Goal: Information Seeking & Learning: Learn about a topic

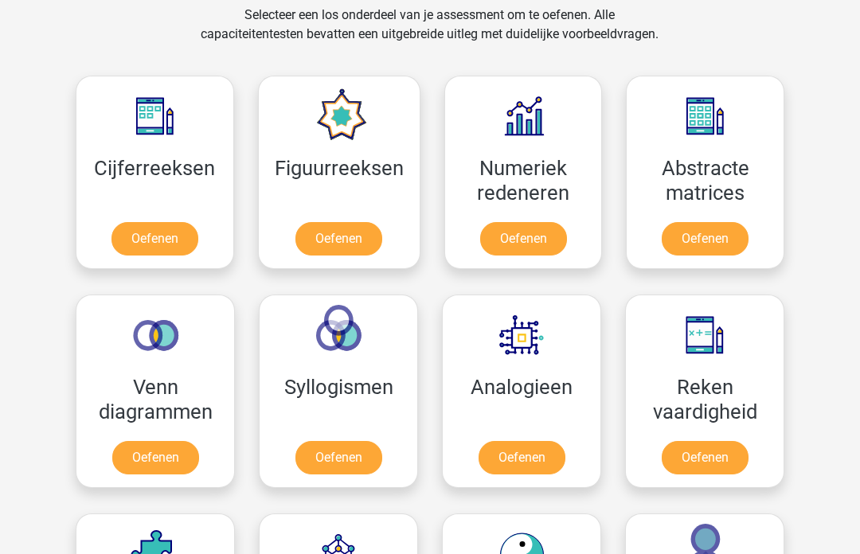
scroll to position [671, 0]
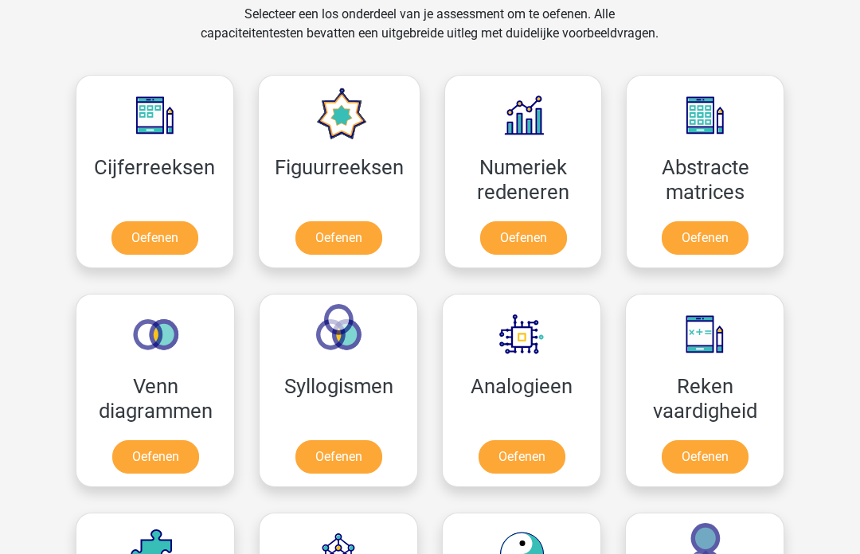
click at [154, 247] on link "Oefenen" at bounding box center [154, 238] width 87 height 33
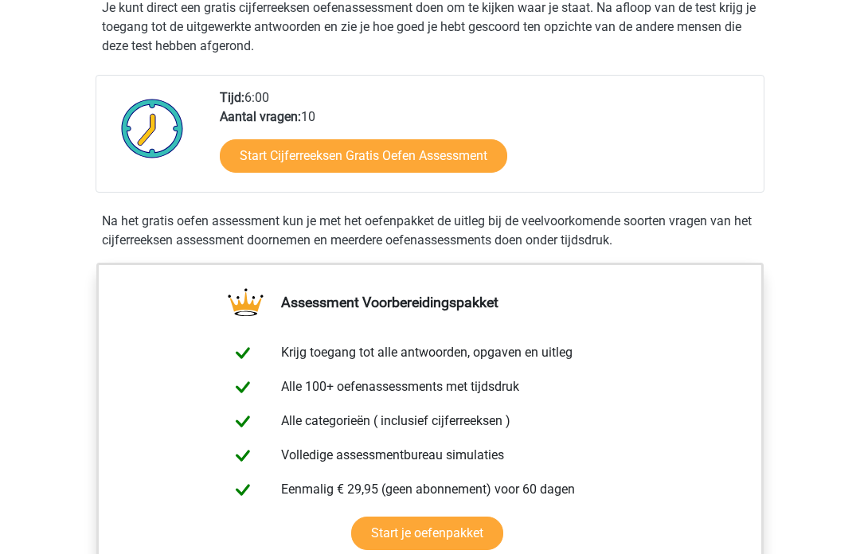
scroll to position [334, 0]
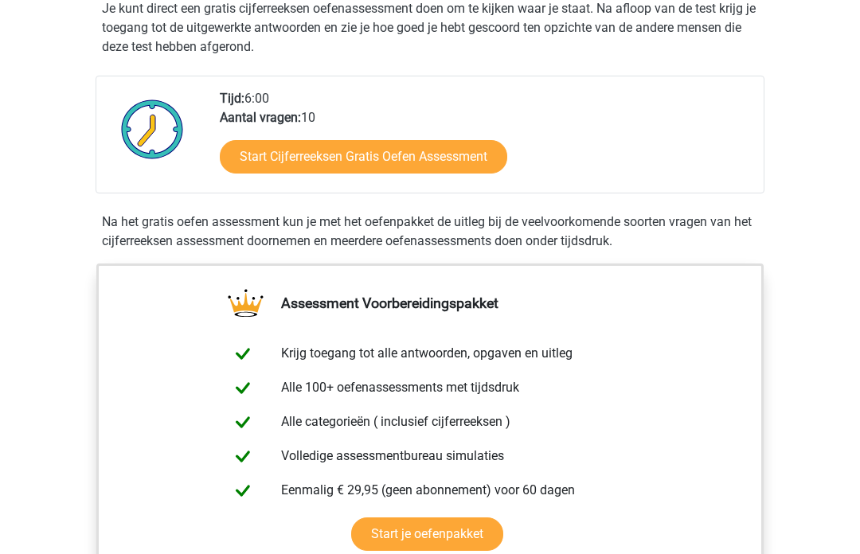
click at [265, 170] on link "Start Cijferreeksen Gratis Oefen Assessment" at bounding box center [363, 156] width 287 height 33
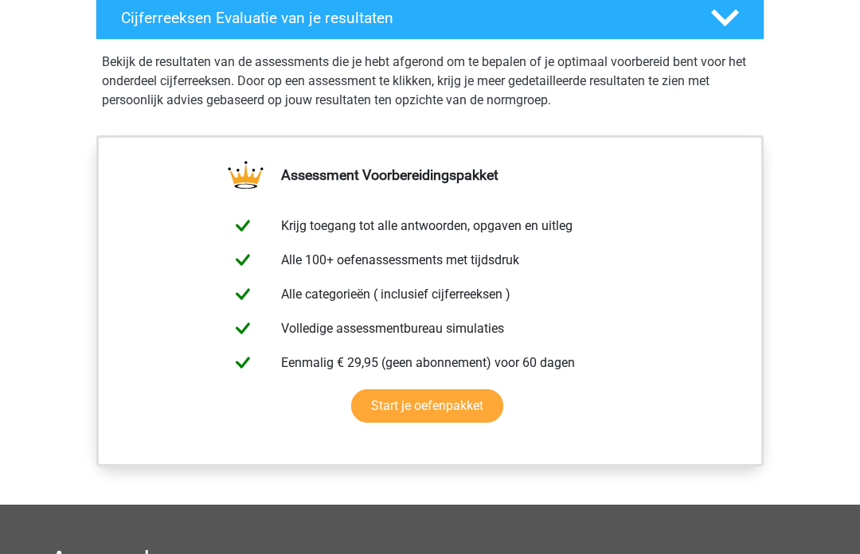
scroll to position [1129, 0]
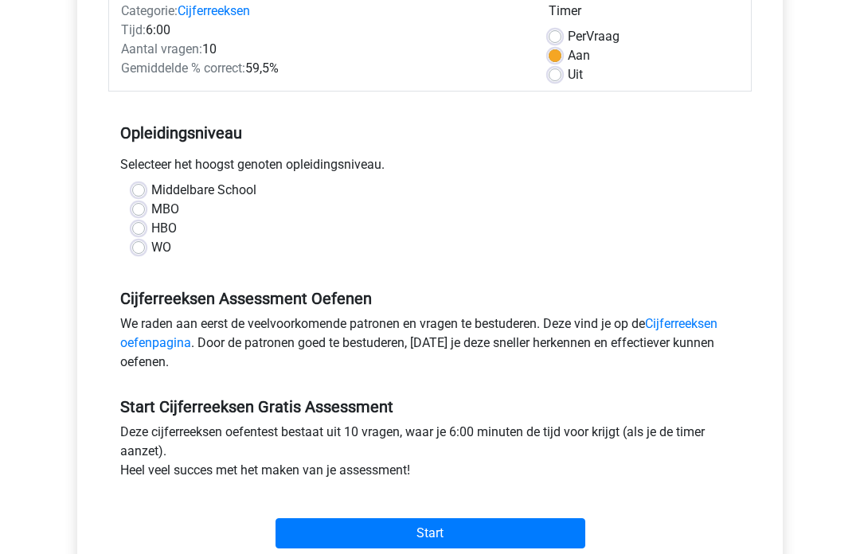
scroll to position [227, 0]
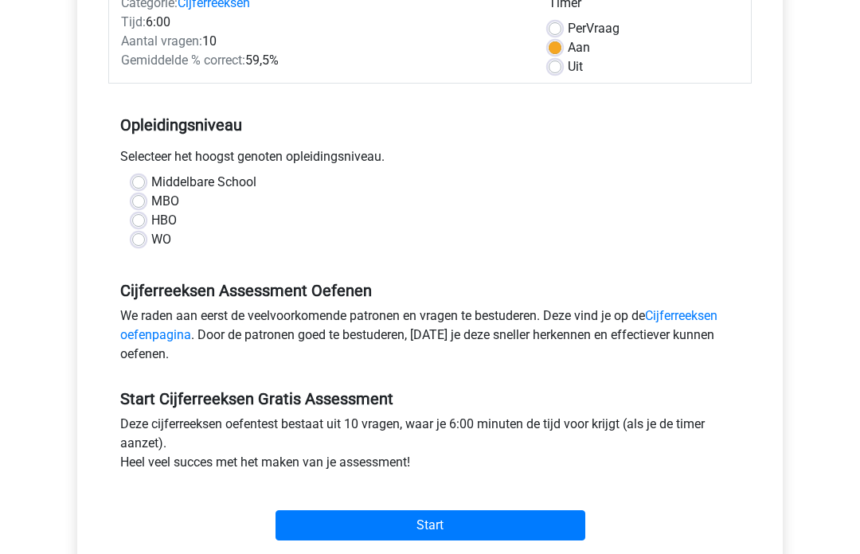
click at [135, 249] on div "WO" at bounding box center [429, 239] width 595 height 19
click at [151, 242] on label "WO" at bounding box center [161, 239] width 20 height 19
click at [138, 242] on input "WO" at bounding box center [138, 238] width 13 height 16
radio input "true"
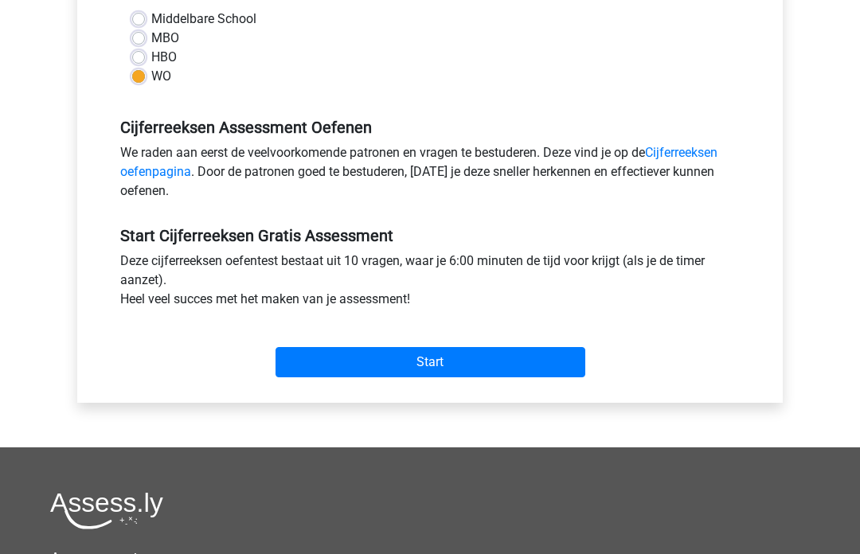
scroll to position [391, 0]
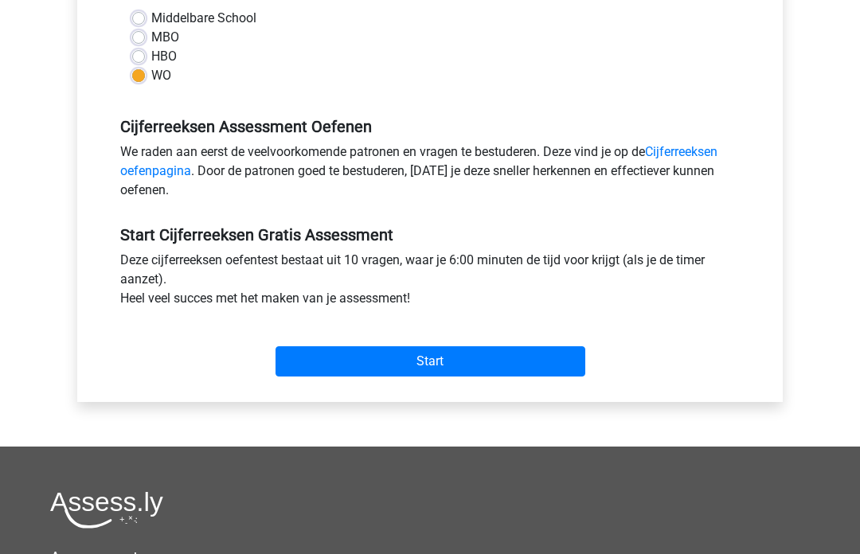
click at [404, 375] on input "Start" at bounding box center [430, 361] width 310 height 30
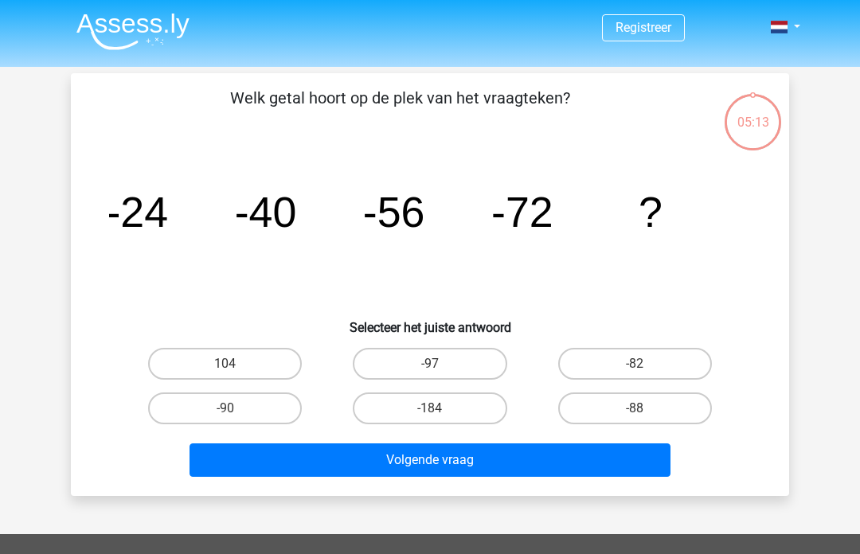
click at [644, 369] on input "-82" at bounding box center [639, 369] width 10 height 10
radio input "true"
click at [373, 455] on button "Volgende vraag" at bounding box center [430, 459] width 482 height 33
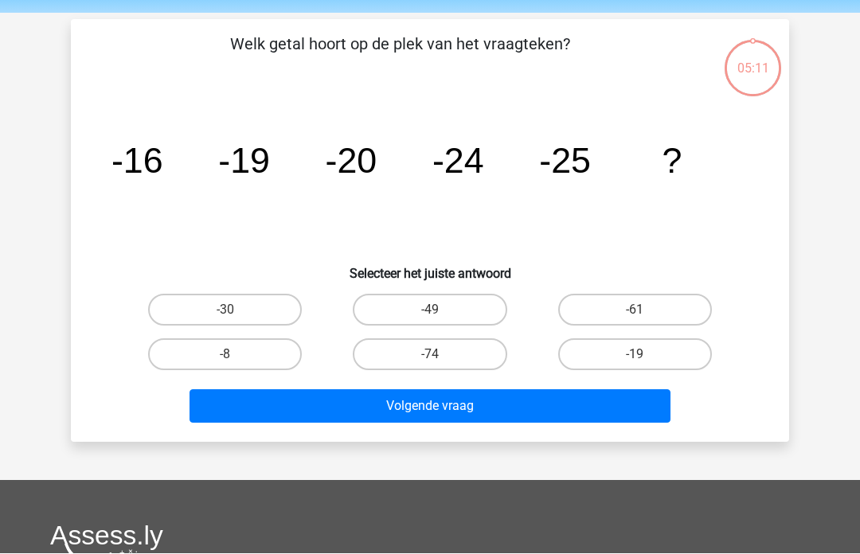
scroll to position [73, 0]
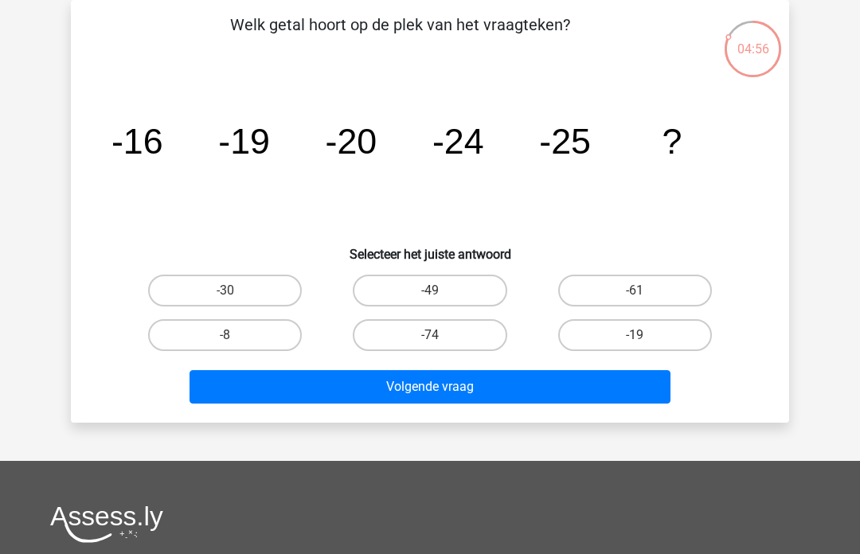
click at [218, 294] on label "-30" at bounding box center [225, 291] width 154 height 32
click at [225, 294] on input "-30" at bounding box center [230, 296] width 10 height 10
radio input "true"
click at [386, 395] on button "Volgende vraag" at bounding box center [430, 386] width 482 height 33
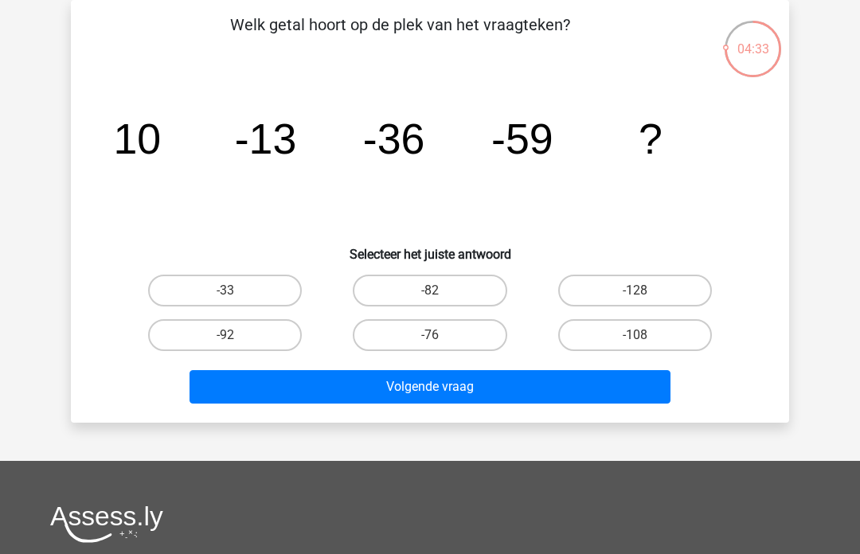
click at [397, 280] on label "-82" at bounding box center [430, 291] width 154 height 32
click at [430, 291] on input "-82" at bounding box center [435, 296] width 10 height 10
radio input "true"
click at [389, 384] on button "Volgende vraag" at bounding box center [430, 386] width 482 height 33
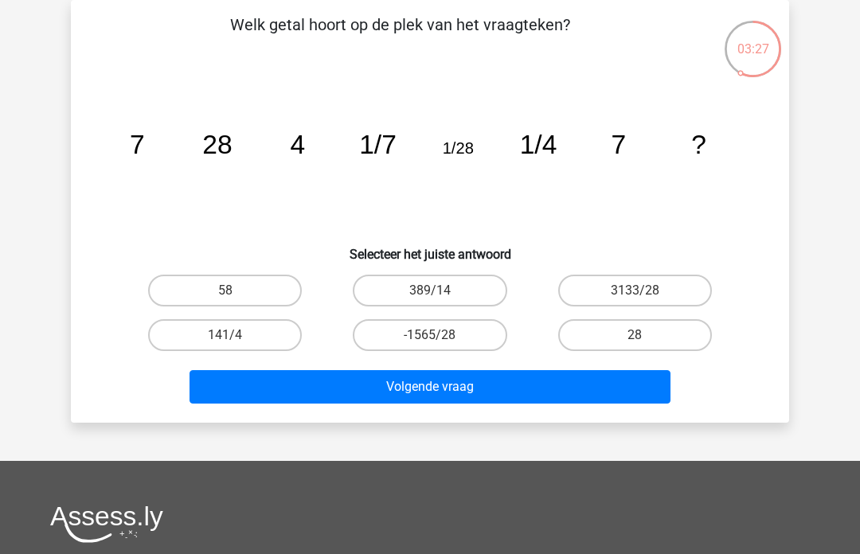
click at [604, 338] on label "28" at bounding box center [635, 335] width 154 height 32
click at [634, 338] on input "28" at bounding box center [639, 340] width 10 height 10
radio input "true"
click at [396, 392] on button "Volgende vraag" at bounding box center [430, 386] width 482 height 33
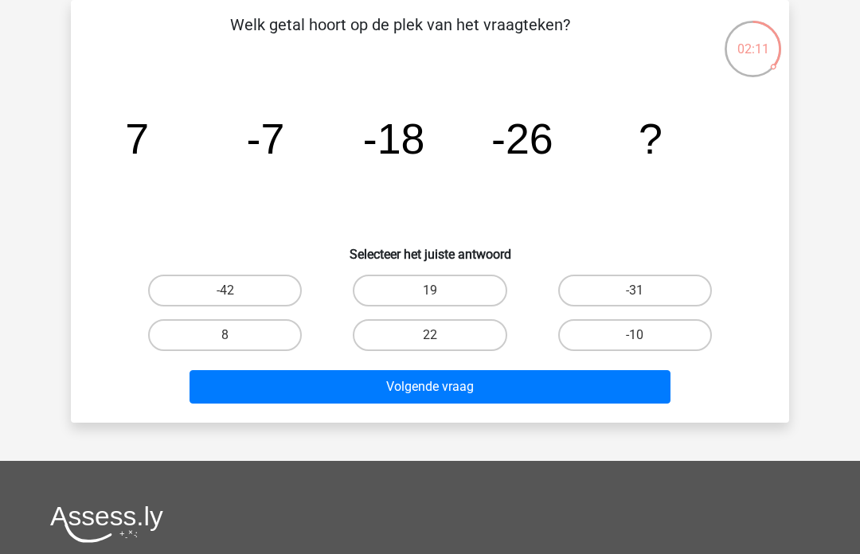
click at [611, 298] on label "-31" at bounding box center [635, 291] width 154 height 32
click at [634, 298] on input "-31" at bounding box center [639, 296] width 10 height 10
radio input "true"
click at [458, 380] on button "Volgende vraag" at bounding box center [430, 386] width 482 height 33
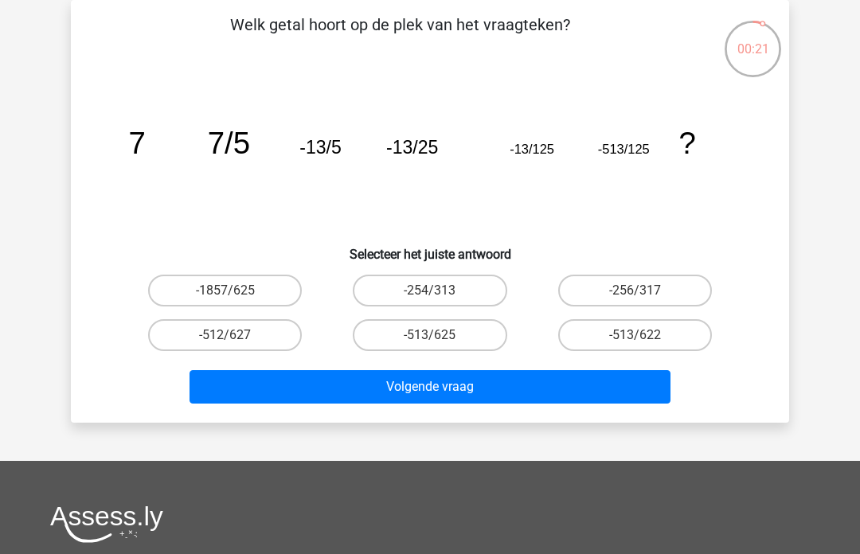
click at [427, 334] on label "-513/625" at bounding box center [430, 335] width 154 height 32
click at [430, 335] on input "-513/625" at bounding box center [435, 340] width 10 height 10
radio input "true"
click at [481, 381] on button "Volgende vraag" at bounding box center [430, 386] width 482 height 33
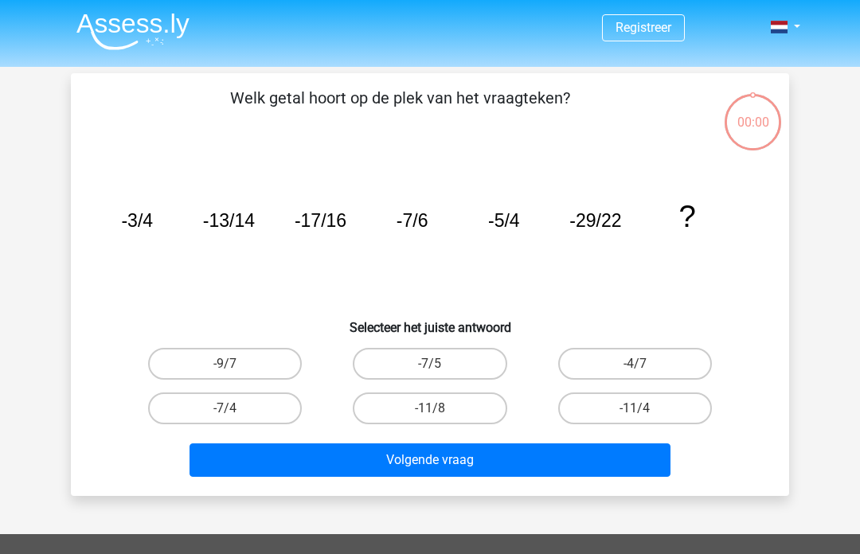
scroll to position [73, 0]
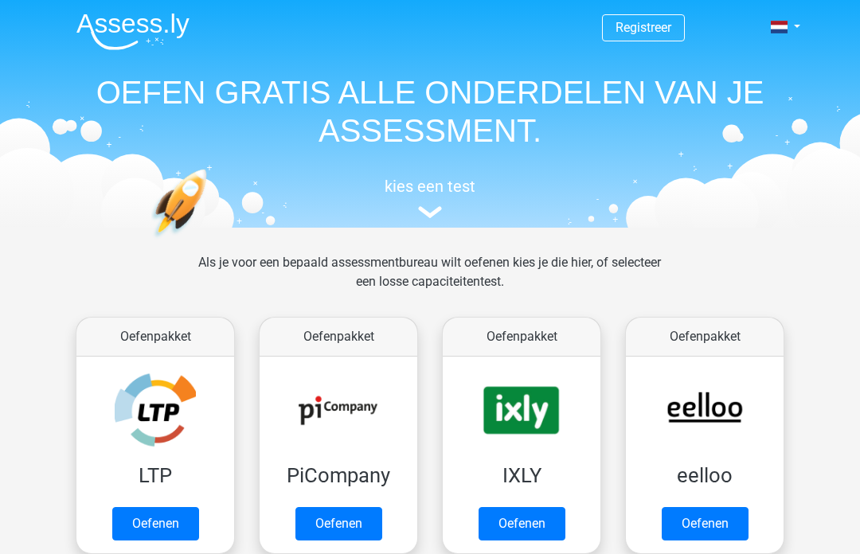
scroll to position [728, 0]
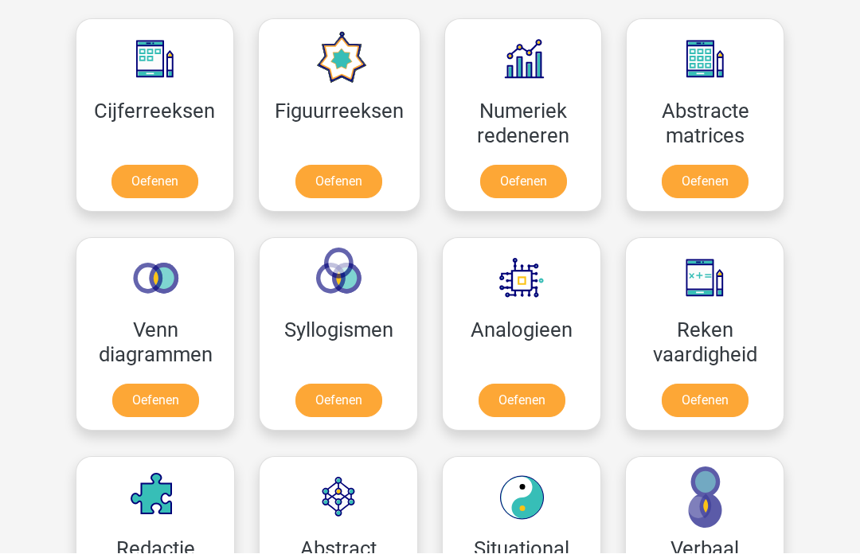
click at [321, 184] on link "Oefenen" at bounding box center [338, 182] width 87 height 33
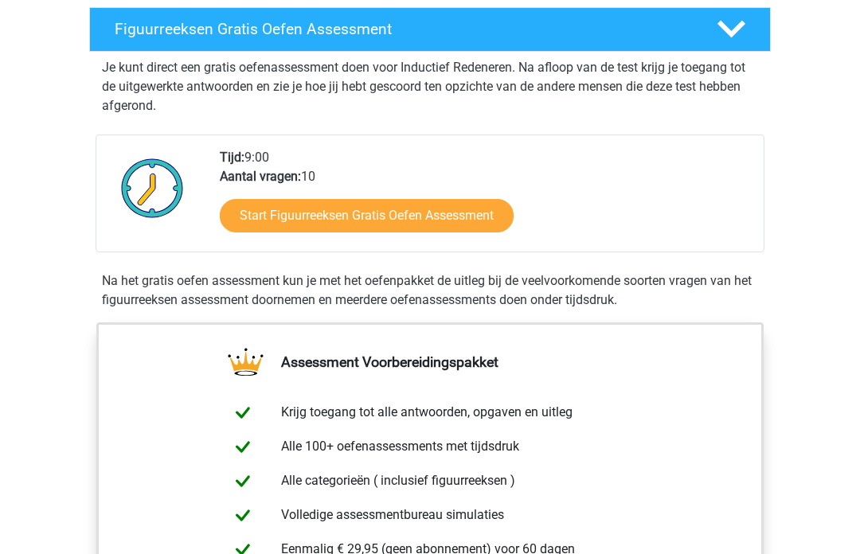
scroll to position [275, 0]
click at [277, 222] on link "Start Figuurreeksen Gratis Oefen Assessment" at bounding box center [367, 215] width 294 height 33
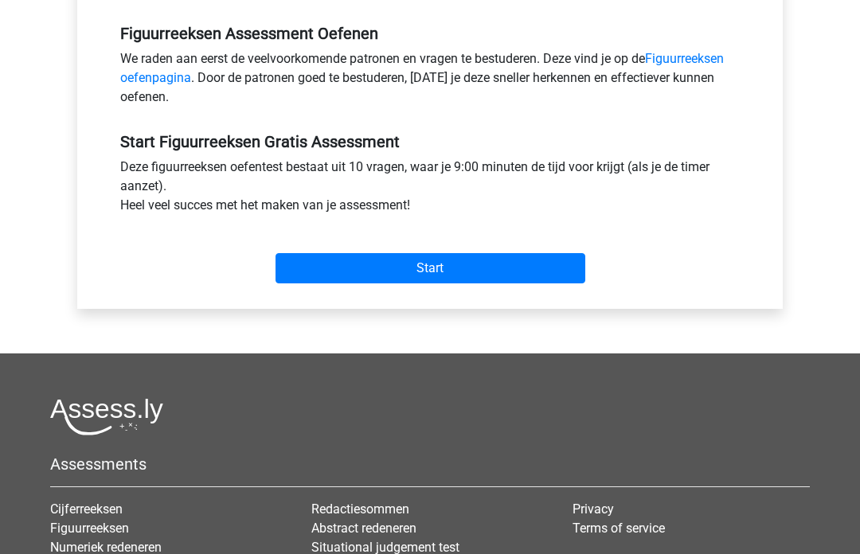
scroll to position [484, 0]
click at [396, 265] on input "Start" at bounding box center [430, 268] width 310 height 30
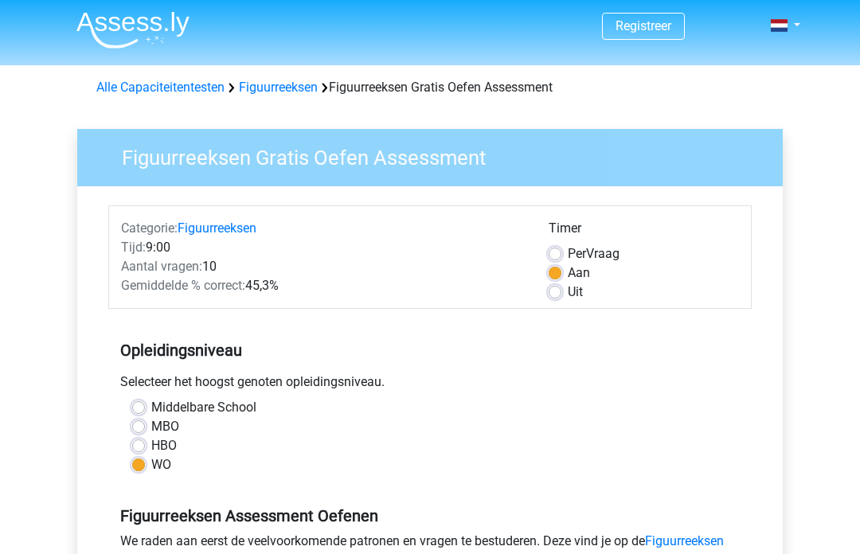
scroll to position [0, 0]
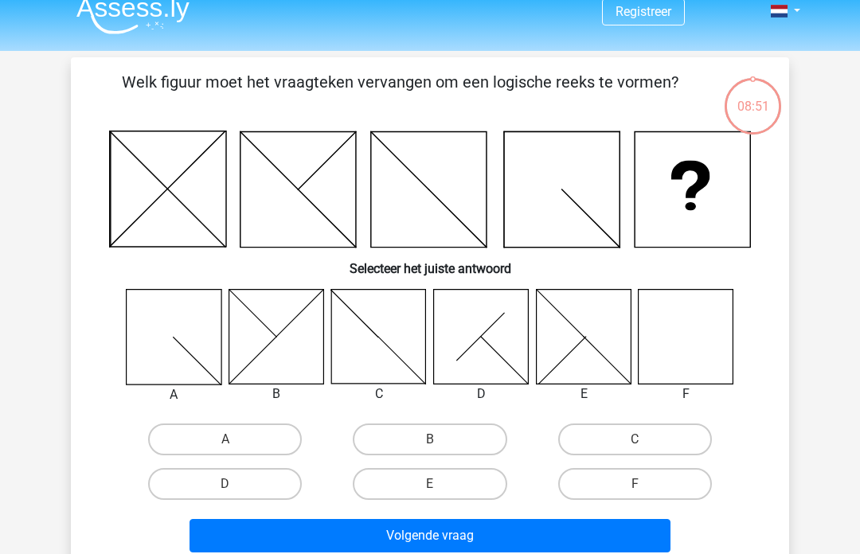
scroll to position [17, 0]
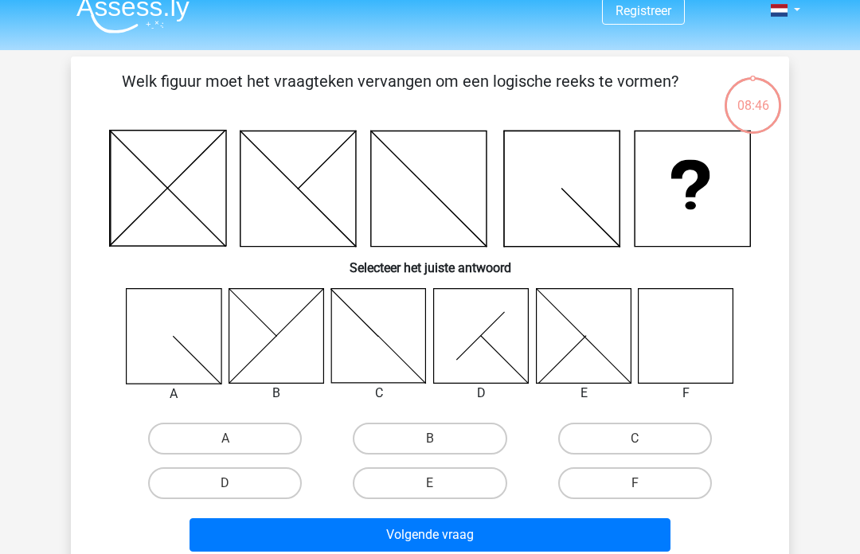
click at [689, 328] on icon at bounding box center [685, 335] width 95 height 95
click at [656, 483] on label "F" at bounding box center [635, 483] width 154 height 32
click at [645, 483] on input "F" at bounding box center [639, 488] width 10 height 10
radio input "true"
click at [590, 530] on button "Volgende vraag" at bounding box center [430, 534] width 482 height 33
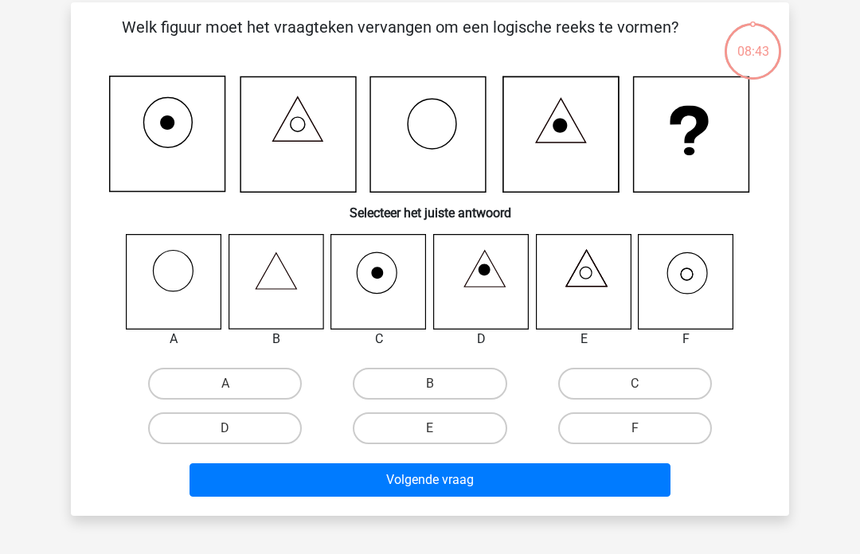
scroll to position [73, 0]
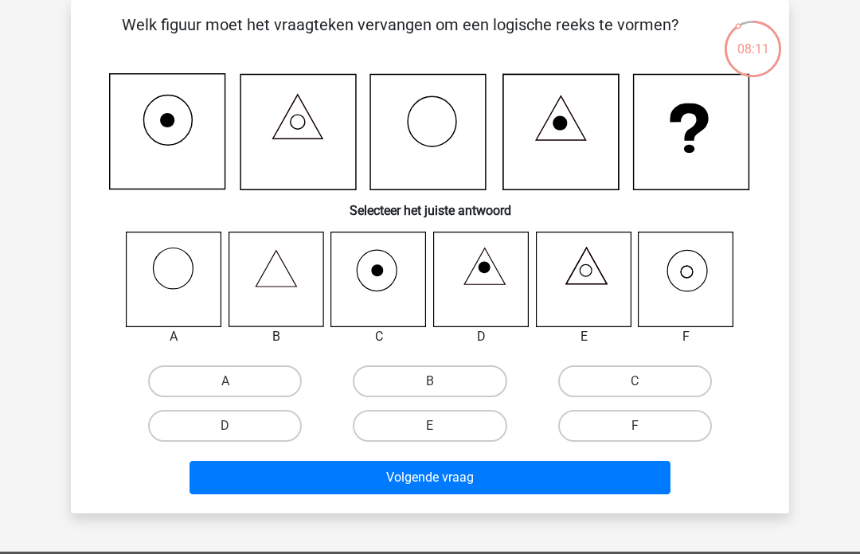
click at [689, 270] on icon at bounding box center [685, 279] width 95 height 95
click at [659, 425] on label "F" at bounding box center [635, 426] width 154 height 32
click at [645, 426] on input "F" at bounding box center [639, 431] width 10 height 10
radio input "true"
click at [587, 475] on button "Volgende vraag" at bounding box center [430, 477] width 482 height 33
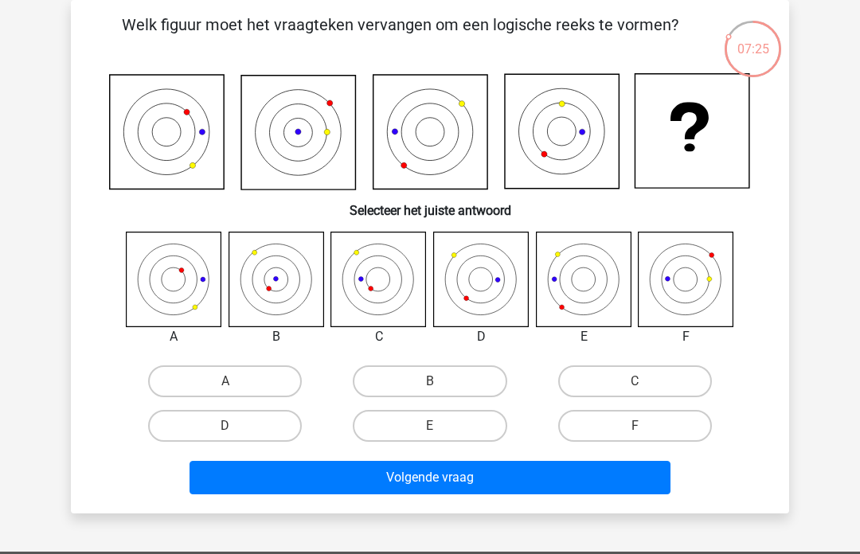
click at [417, 379] on label "B" at bounding box center [430, 381] width 154 height 32
click at [430, 381] on input "B" at bounding box center [435, 386] width 10 height 10
radio input "true"
click at [386, 483] on button "Volgende vraag" at bounding box center [430, 477] width 482 height 33
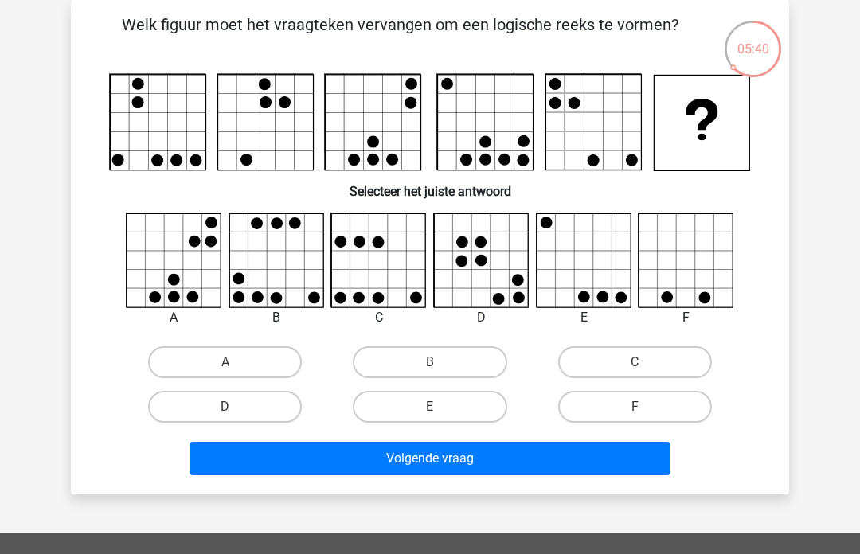
click at [408, 364] on label "B" at bounding box center [430, 362] width 154 height 32
click at [430, 364] on input "B" at bounding box center [435, 367] width 10 height 10
radio input "true"
click at [386, 448] on button "Volgende vraag" at bounding box center [430, 458] width 482 height 33
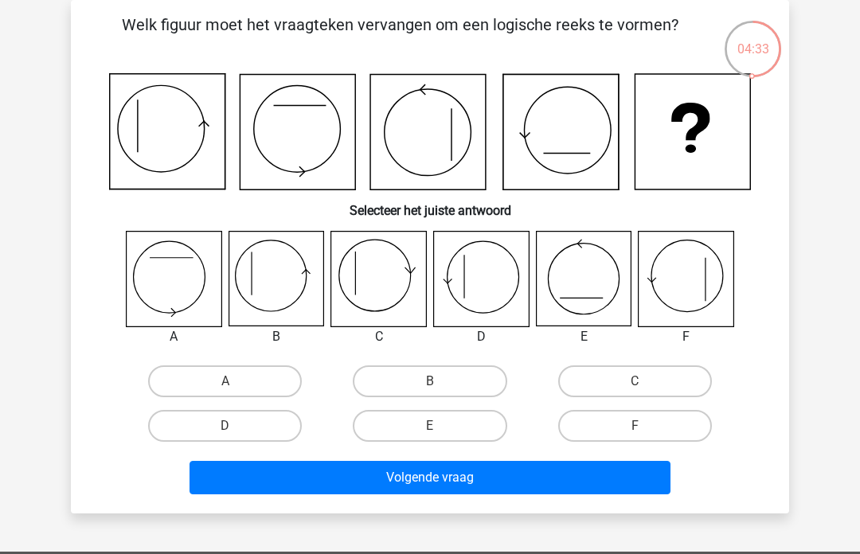
click at [213, 435] on label "D" at bounding box center [225, 426] width 154 height 32
click at [225, 435] on input "D" at bounding box center [230, 431] width 10 height 10
radio input "true"
click at [378, 483] on button "Volgende vraag" at bounding box center [430, 477] width 482 height 33
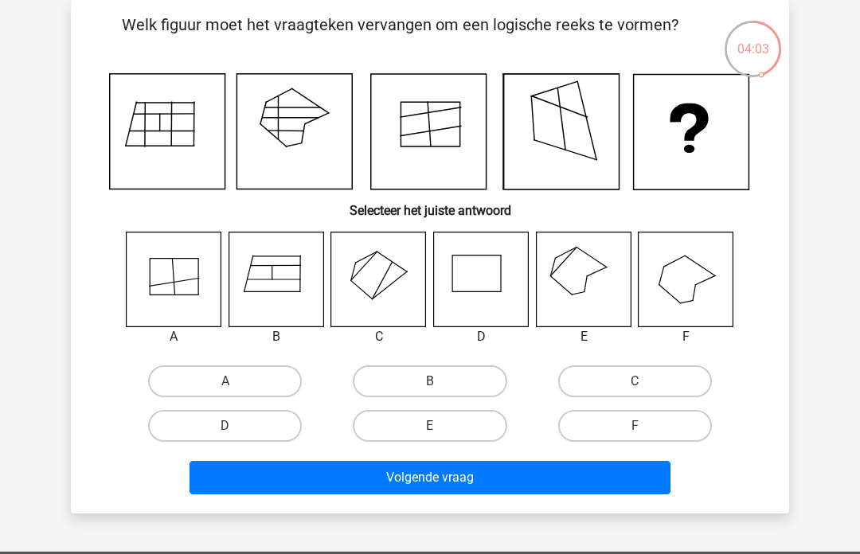
click at [565, 273] on icon at bounding box center [583, 279] width 95 height 95
click at [395, 428] on label "E" at bounding box center [430, 426] width 154 height 32
click at [430, 428] on input "E" at bounding box center [435, 431] width 10 height 10
radio input "true"
click at [291, 486] on button "Volgende vraag" at bounding box center [430, 477] width 482 height 33
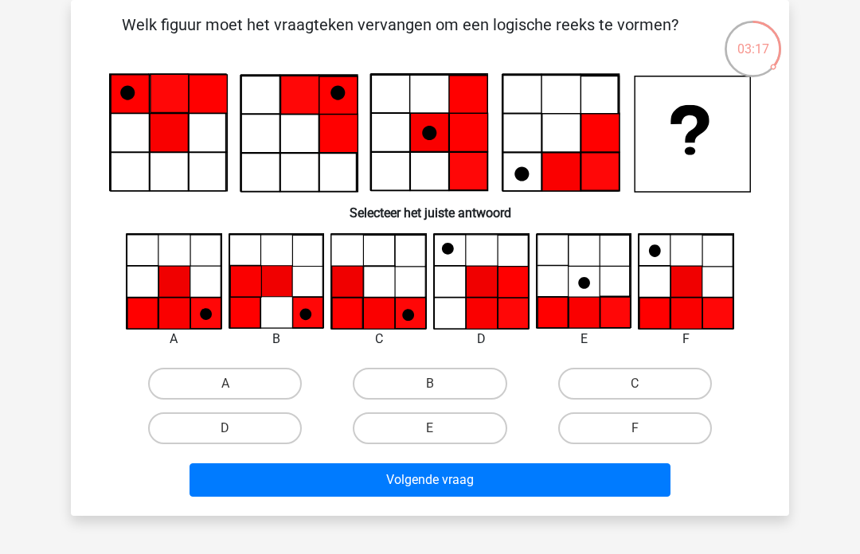
click at [598, 423] on label "F" at bounding box center [635, 428] width 154 height 32
click at [634, 428] on input "F" at bounding box center [639, 433] width 10 height 10
radio input "true"
click at [425, 474] on button "Volgende vraag" at bounding box center [430, 479] width 482 height 33
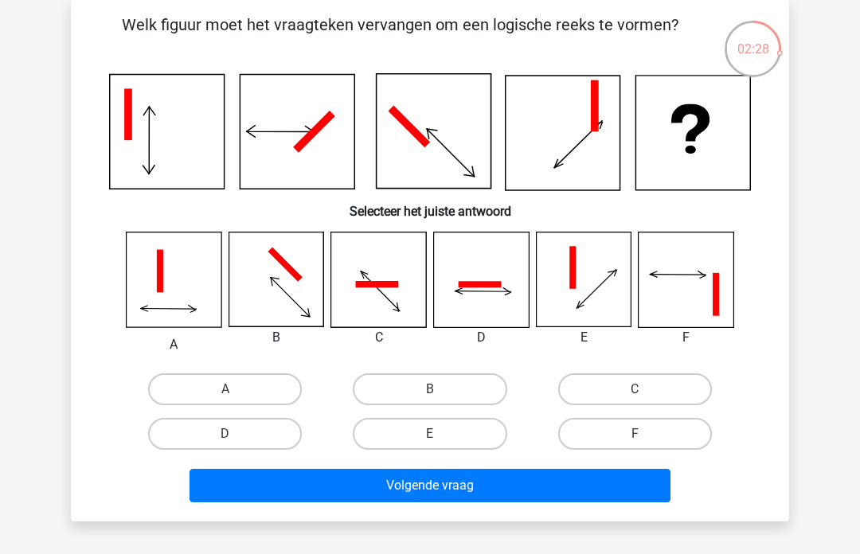
click at [404, 382] on label "B" at bounding box center [430, 389] width 154 height 32
click at [430, 389] on input "B" at bounding box center [435, 394] width 10 height 10
radio input "true"
click at [396, 480] on button "Volgende vraag" at bounding box center [430, 485] width 482 height 33
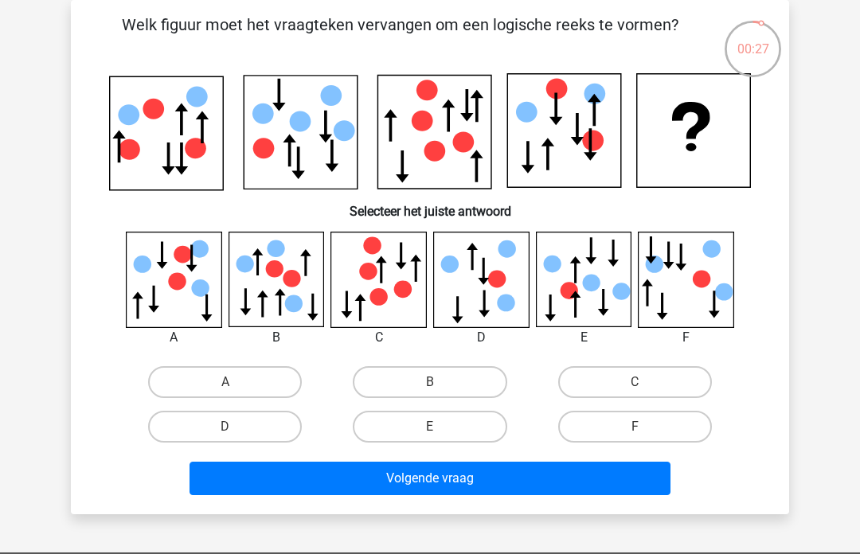
click at [215, 437] on label "D" at bounding box center [225, 427] width 154 height 32
click at [225, 437] on input "D" at bounding box center [230, 432] width 10 height 10
radio input "true"
click at [392, 484] on button "Volgende vraag" at bounding box center [430, 478] width 482 height 33
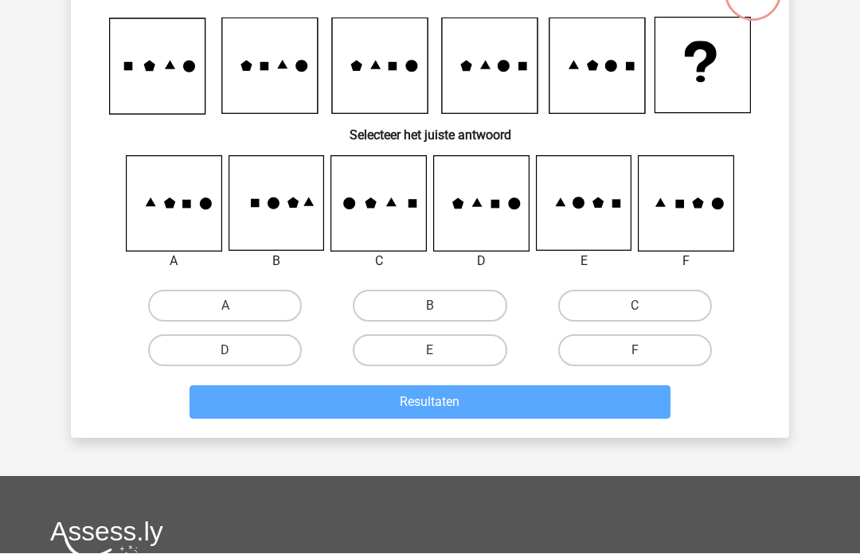
scroll to position [128, 0]
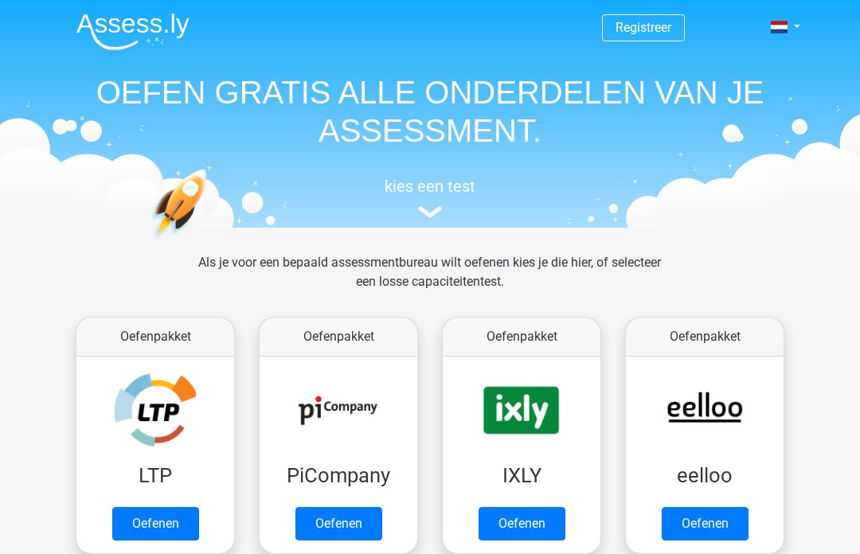
scroll to position [728, 0]
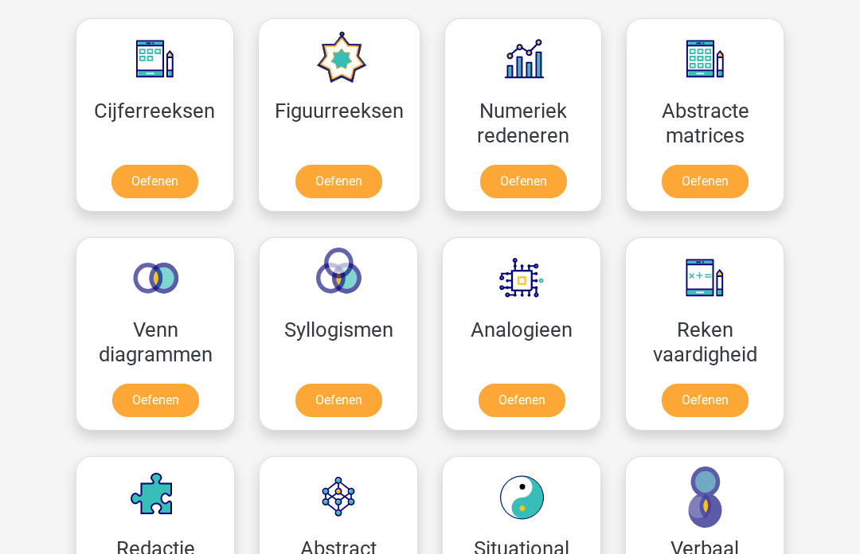
click at [506, 177] on link "Oefenen" at bounding box center [523, 182] width 87 height 33
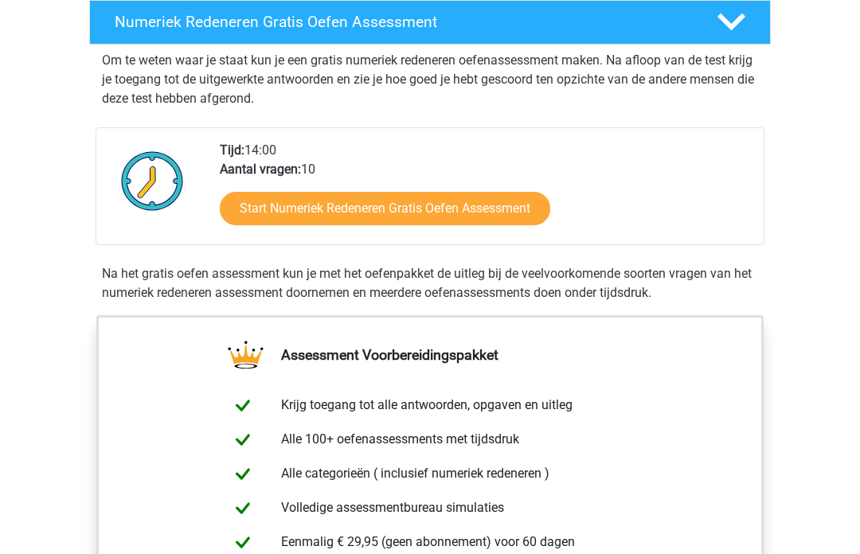
scroll to position [323, 0]
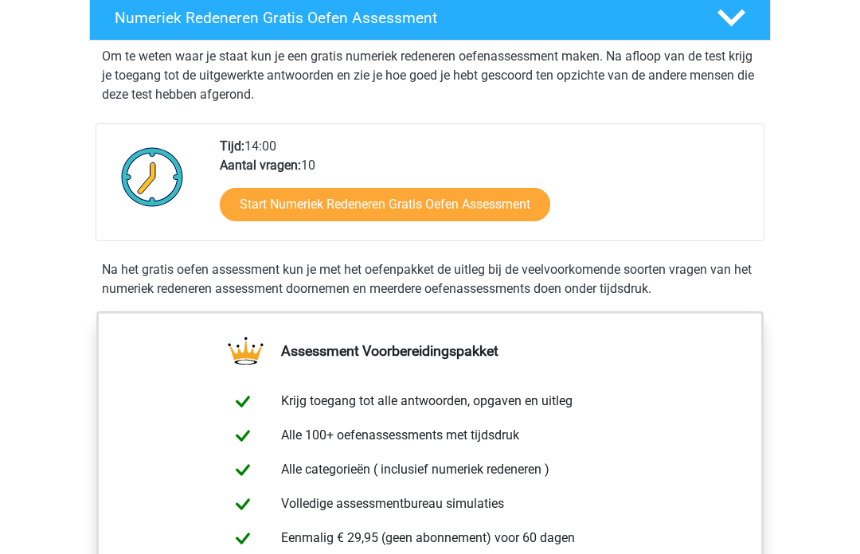
click at [280, 201] on link "Start Numeriek Redeneren Gratis Oefen Assessment" at bounding box center [385, 205] width 330 height 33
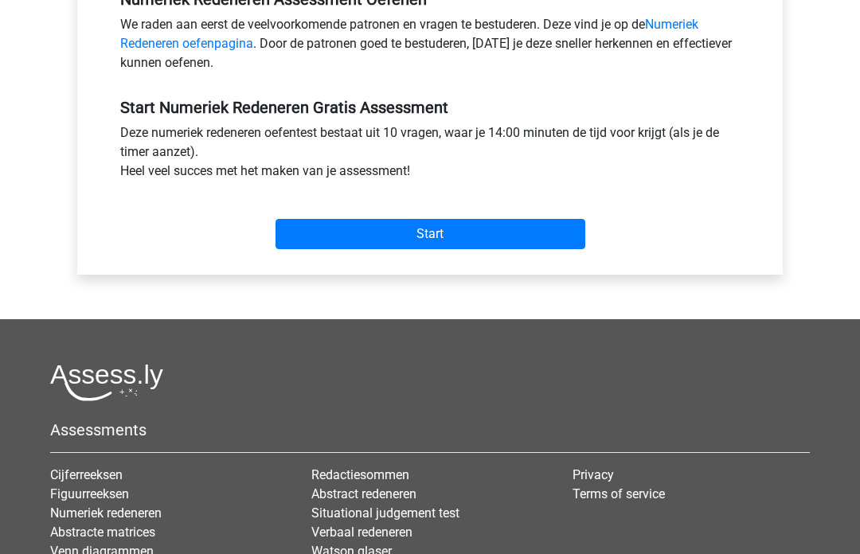
scroll to position [530, 0]
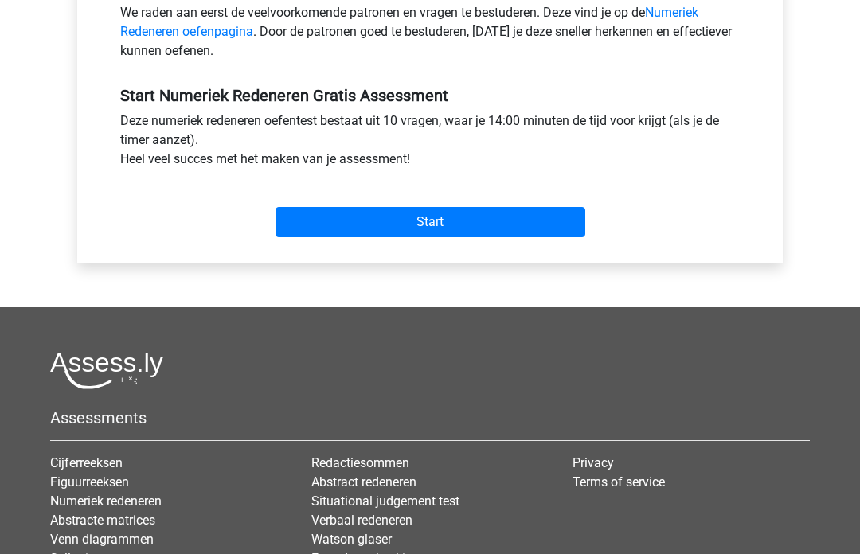
click at [400, 220] on input "Start" at bounding box center [430, 222] width 310 height 30
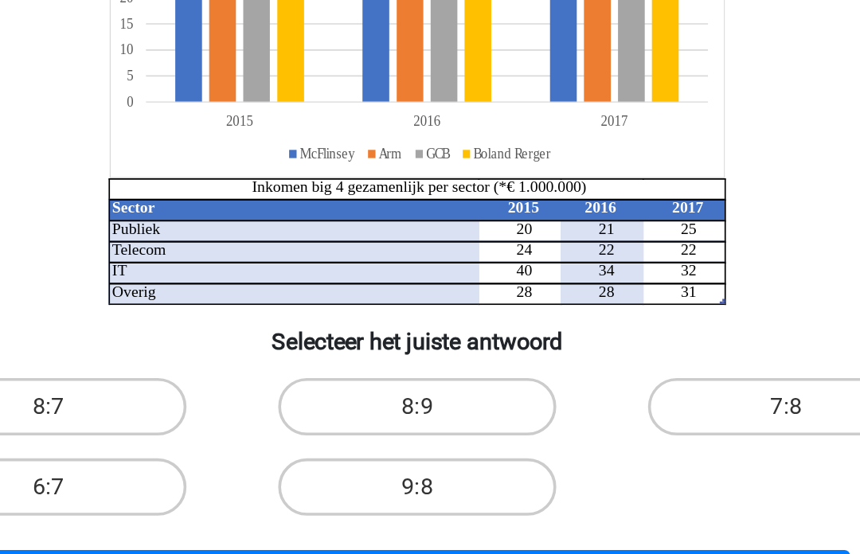
scroll to position [25, 0]
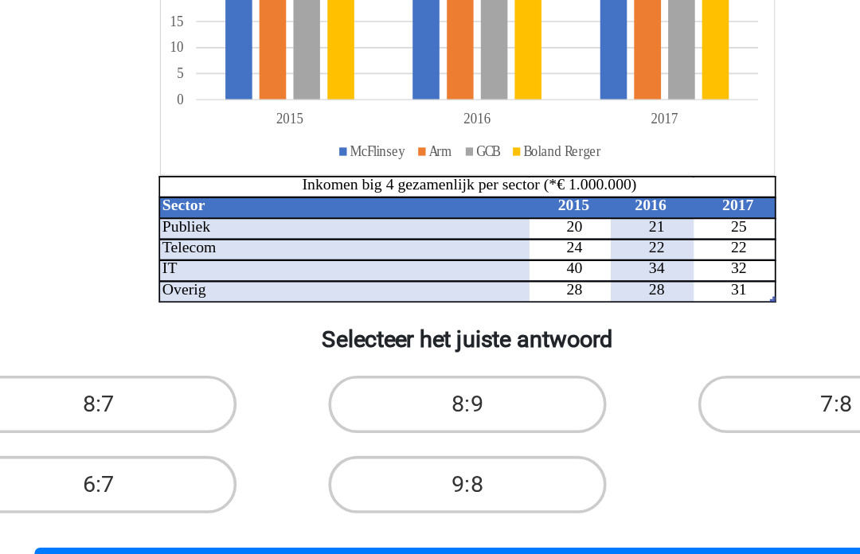
click at [148, 424] on label "8:7" at bounding box center [225, 440] width 154 height 32
click at [225, 440] on input "8:7" at bounding box center [230, 445] width 10 height 10
radio input "true"
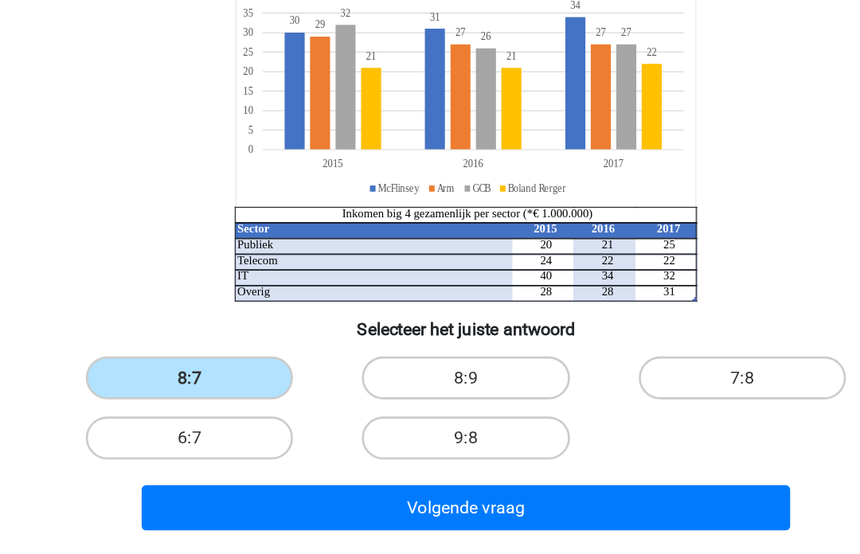
scroll to position [83, 0]
click at [281, 462] on button "Volgende vraag" at bounding box center [430, 478] width 482 height 33
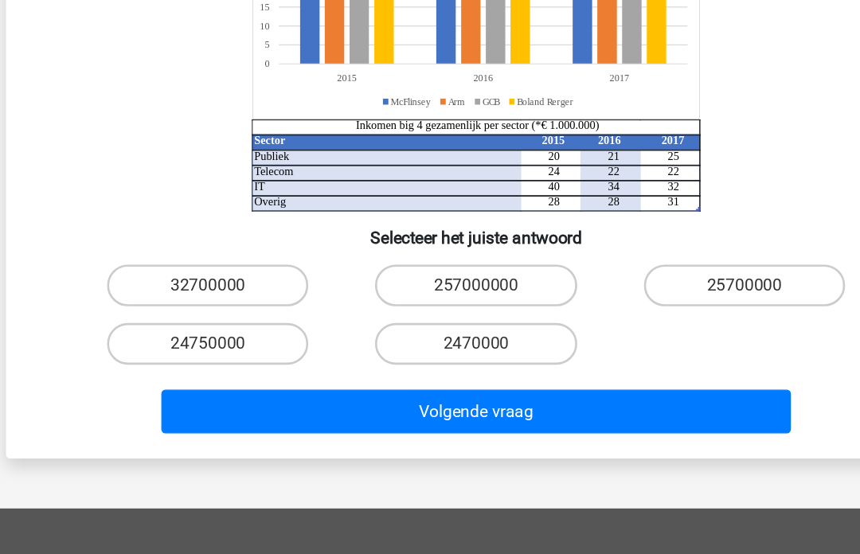
scroll to position [231, 0]
click at [353, 335] on label "2470000" at bounding box center [430, 351] width 154 height 32
click at [430, 351] on input "2470000" at bounding box center [435, 356] width 10 height 10
radio input "true"
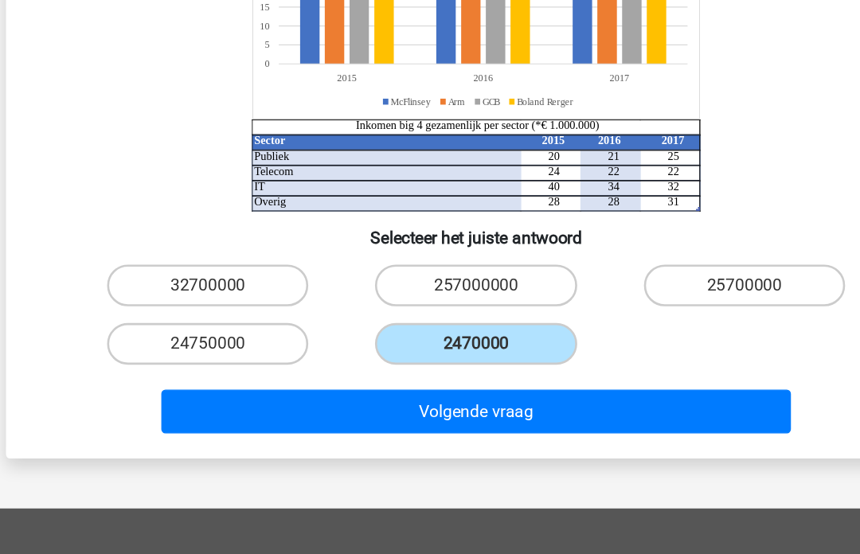
click at [321, 386] on button "Volgende vraag" at bounding box center [430, 402] width 482 height 33
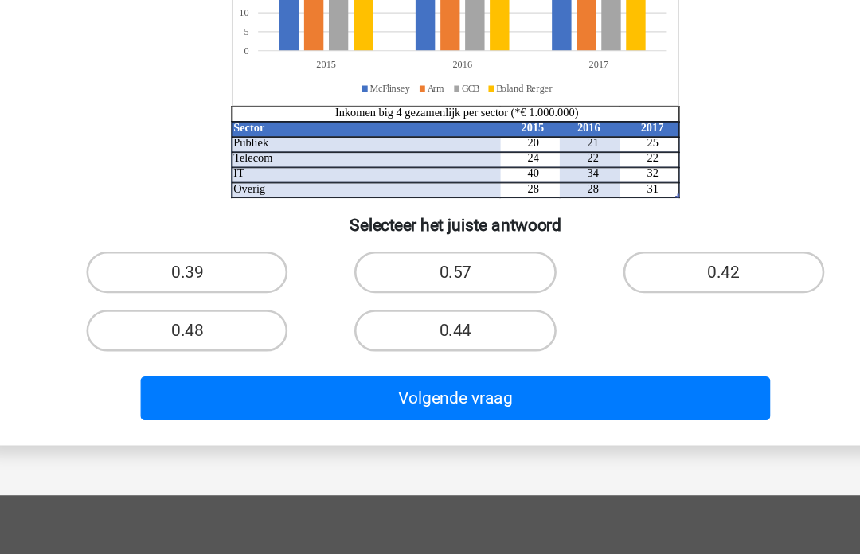
scroll to position [202, 0]
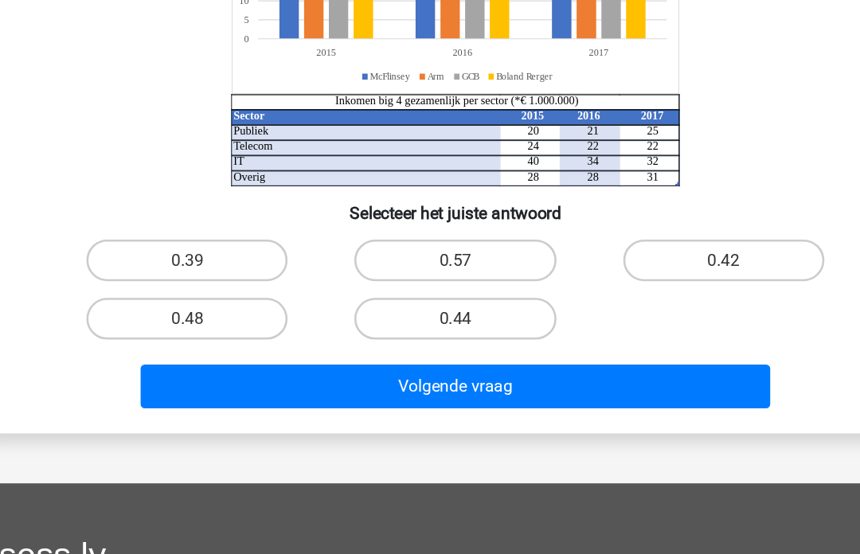
click at [148, 316] on label "0.48" at bounding box center [225, 332] width 154 height 32
click at [225, 332] on input "0.48" at bounding box center [230, 337] width 10 height 10
radio input "true"
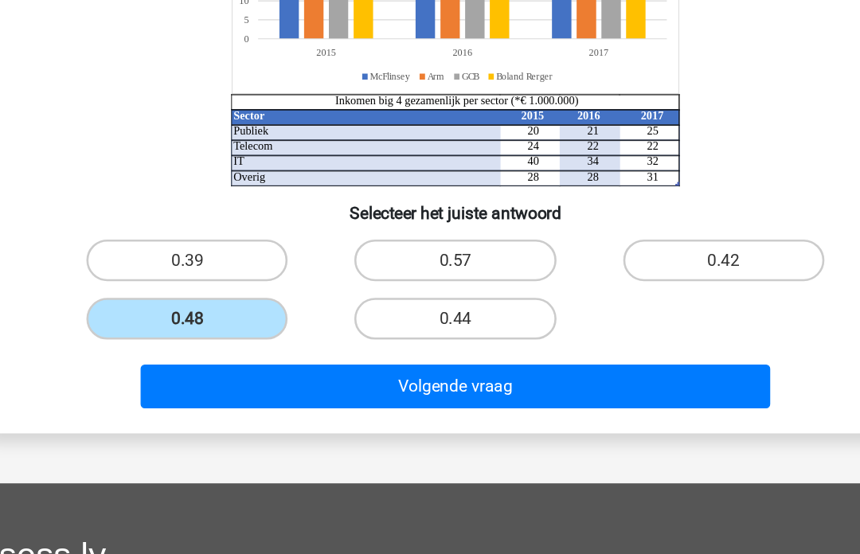
click at [288, 367] on button "Volgende vraag" at bounding box center [430, 383] width 482 height 33
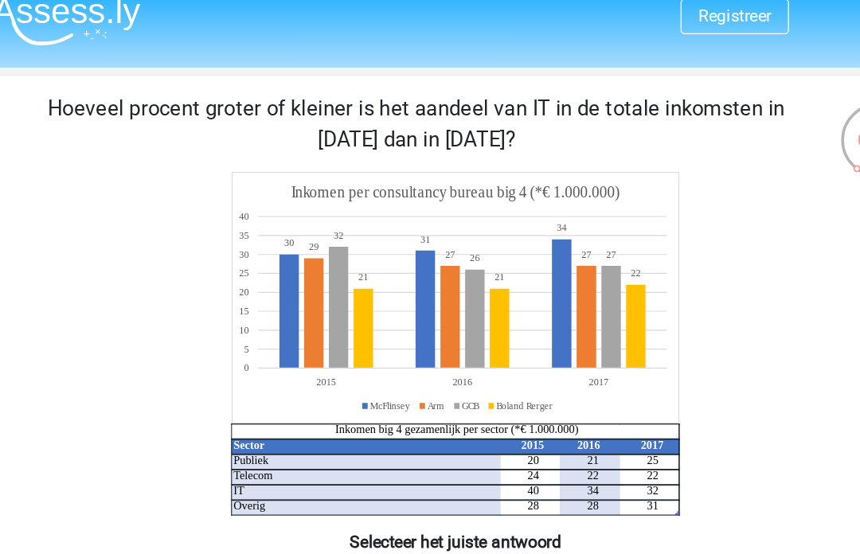
scroll to position [0, 0]
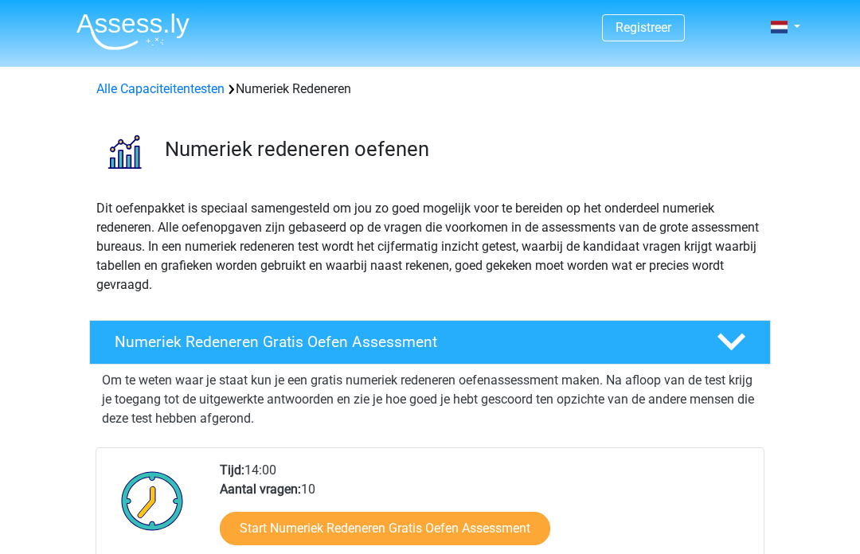
scroll to position [379, 0]
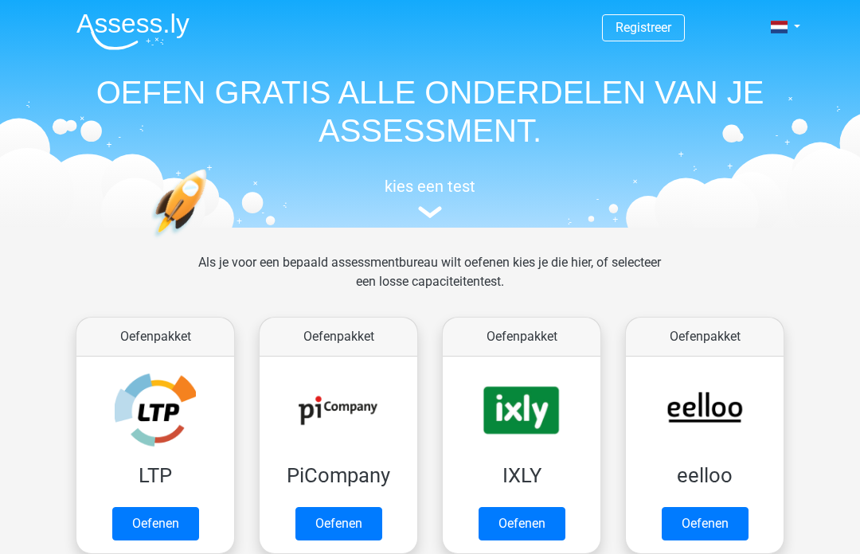
scroll to position [728, 0]
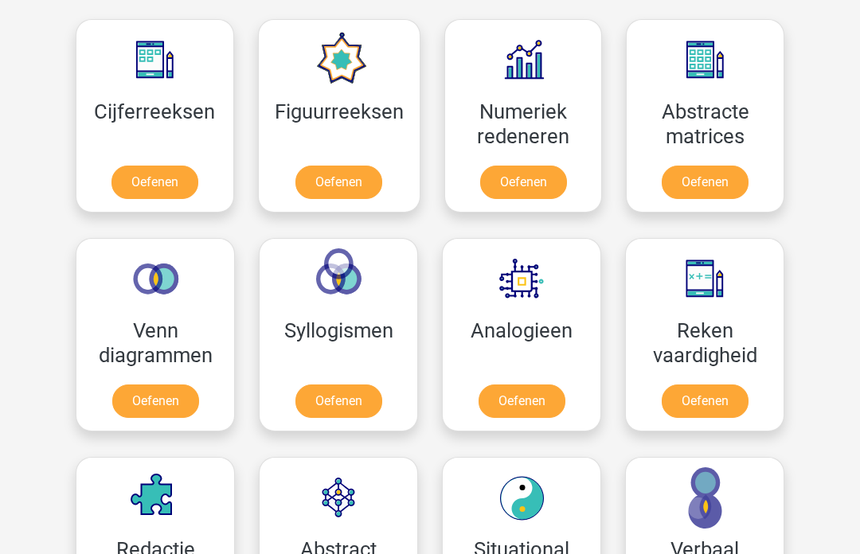
click at [710, 176] on link "Oefenen" at bounding box center [704, 182] width 87 height 33
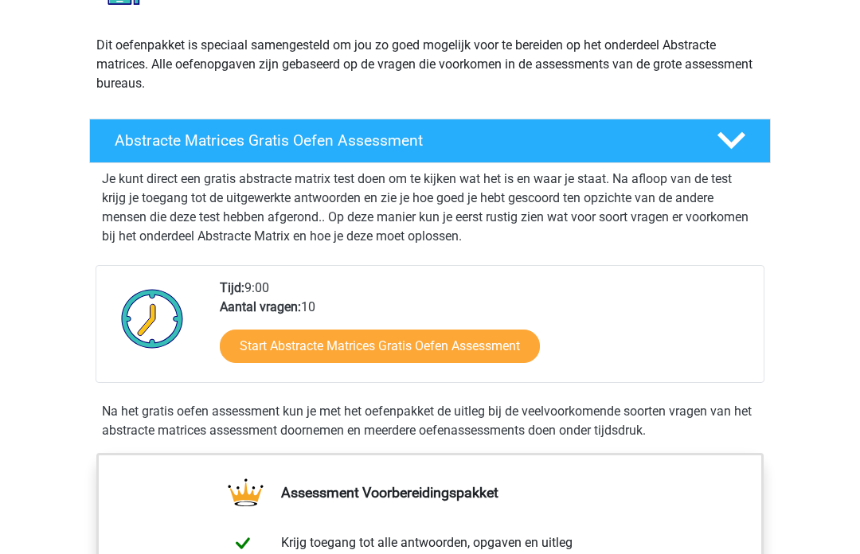
scroll to position [163, 0]
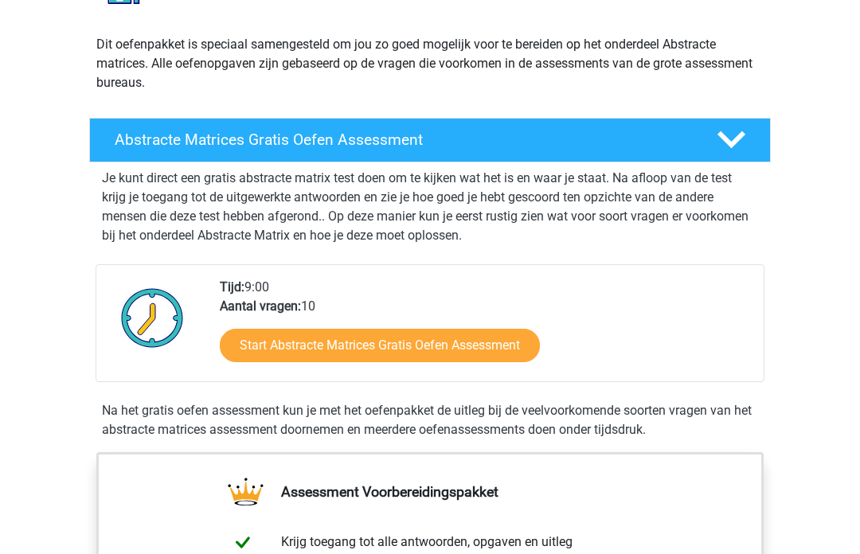
click at [256, 344] on link "Start Abstracte Matrices Gratis Oefen Assessment" at bounding box center [380, 346] width 320 height 33
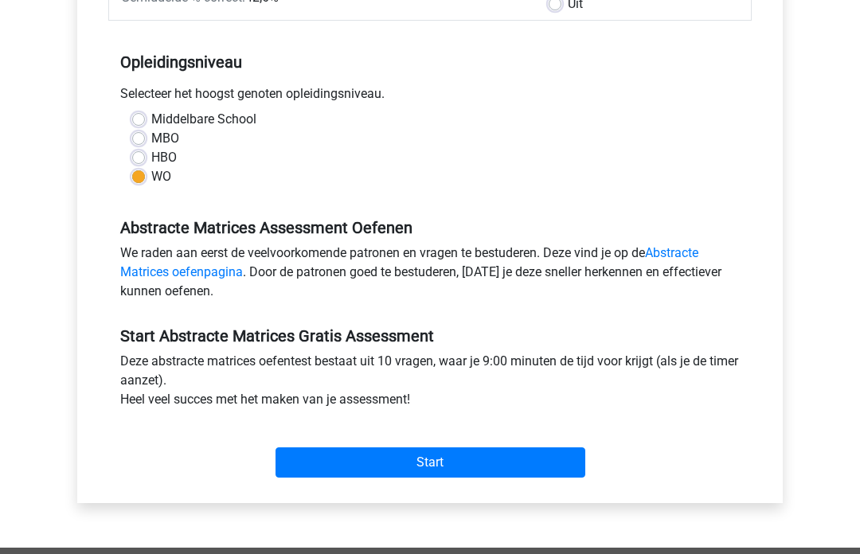
scroll to position [292, 0]
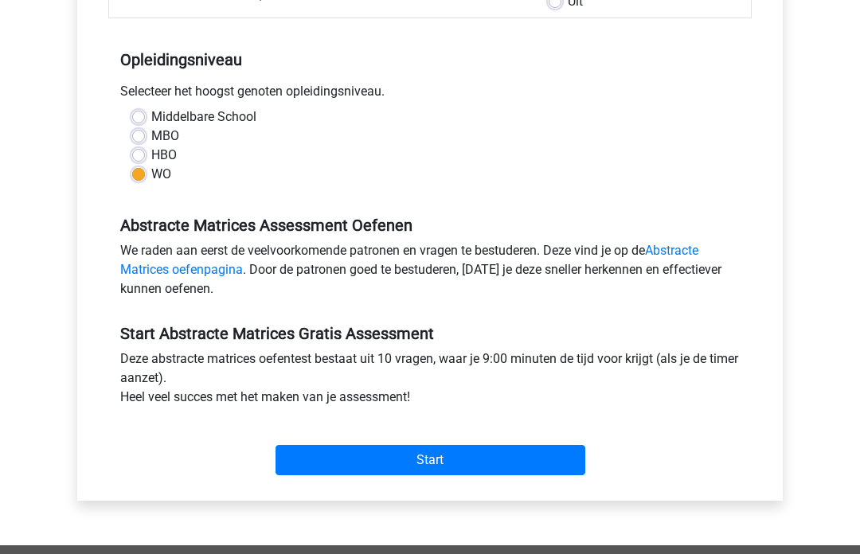
click at [368, 462] on input "Start" at bounding box center [430, 460] width 310 height 30
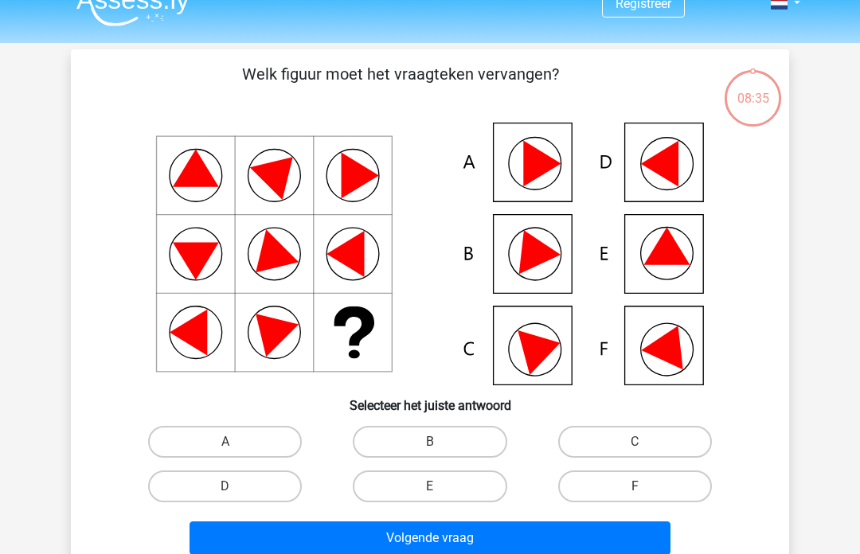
scroll to position [24, 0]
click at [219, 437] on label "A" at bounding box center [225, 442] width 154 height 32
click at [225, 442] on input "A" at bounding box center [230, 447] width 10 height 10
radio input "true"
click at [369, 541] on button "Volgende vraag" at bounding box center [430, 537] width 482 height 33
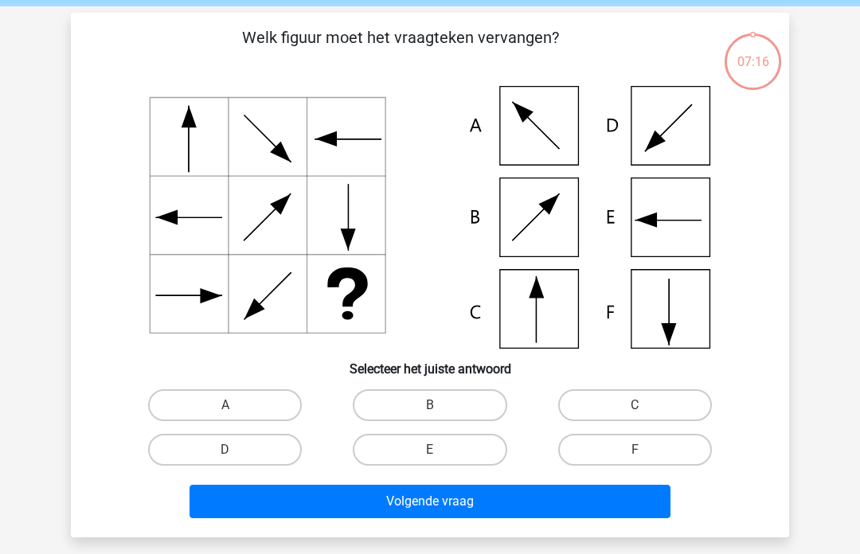
scroll to position [73, 0]
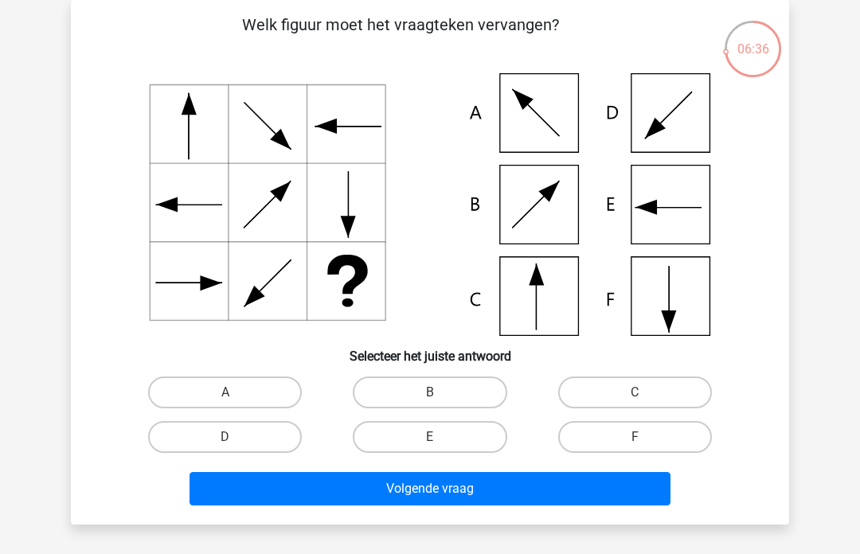
click at [658, 388] on label "C" at bounding box center [635, 393] width 154 height 32
click at [645, 392] on input "C" at bounding box center [639, 397] width 10 height 10
radio input "true"
click at [360, 486] on button "Volgende vraag" at bounding box center [430, 488] width 482 height 33
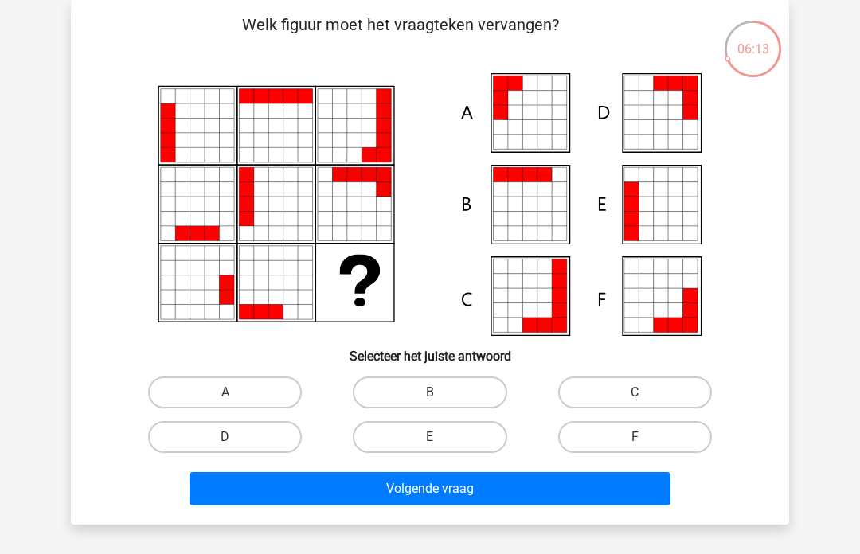
click at [410, 443] on label "E" at bounding box center [430, 437] width 154 height 32
click at [430, 443] on input "E" at bounding box center [435, 442] width 10 height 10
radio input "true"
click at [402, 489] on button "Volgende vraag" at bounding box center [430, 488] width 482 height 33
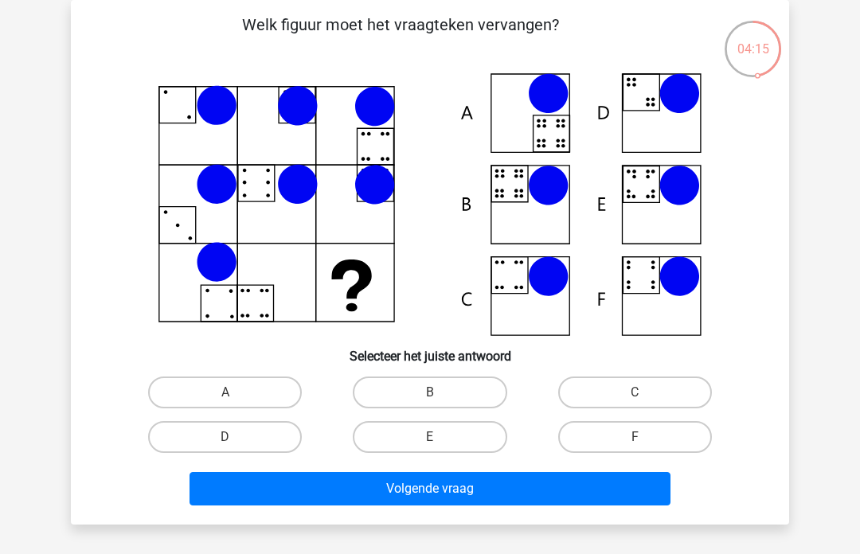
click at [403, 384] on label "B" at bounding box center [430, 393] width 154 height 32
click at [430, 392] on input "B" at bounding box center [435, 397] width 10 height 10
radio input "true"
click at [392, 482] on button "Volgende vraag" at bounding box center [430, 488] width 482 height 33
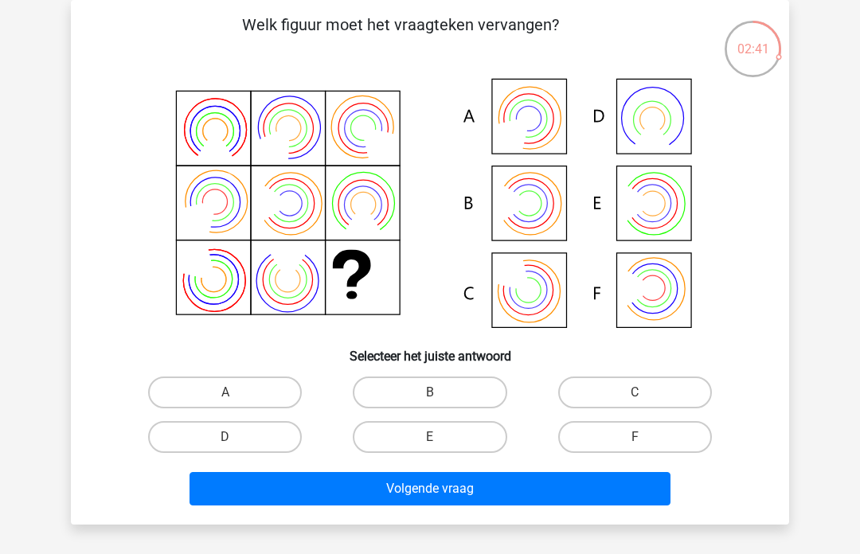
click at [653, 432] on label "F" at bounding box center [635, 437] width 154 height 32
click at [645, 437] on input "F" at bounding box center [639, 442] width 10 height 10
radio input "true"
click at [478, 486] on button "Volgende vraag" at bounding box center [430, 488] width 482 height 33
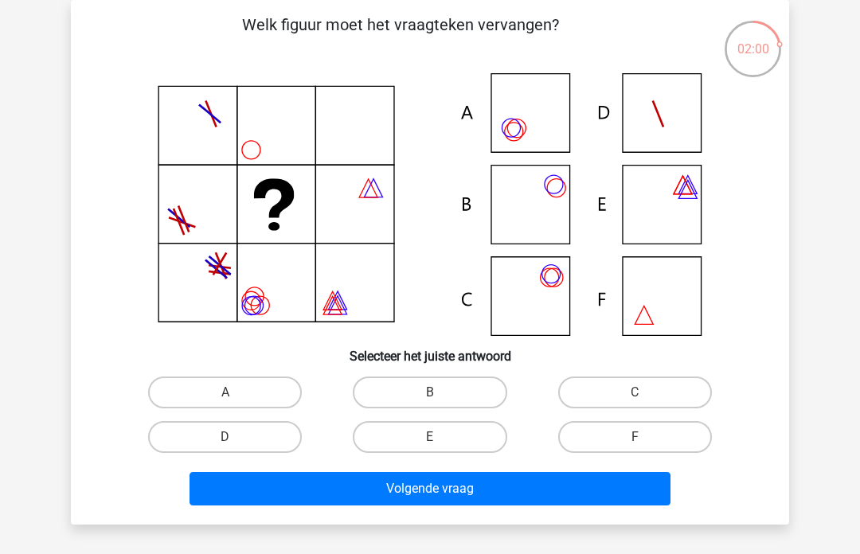
click at [204, 392] on label "A" at bounding box center [225, 393] width 154 height 32
click at [225, 392] on input "A" at bounding box center [230, 397] width 10 height 10
radio input "true"
click at [291, 487] on button "Volgende vraag" at bounding box center [430, 488] width 482 height 33
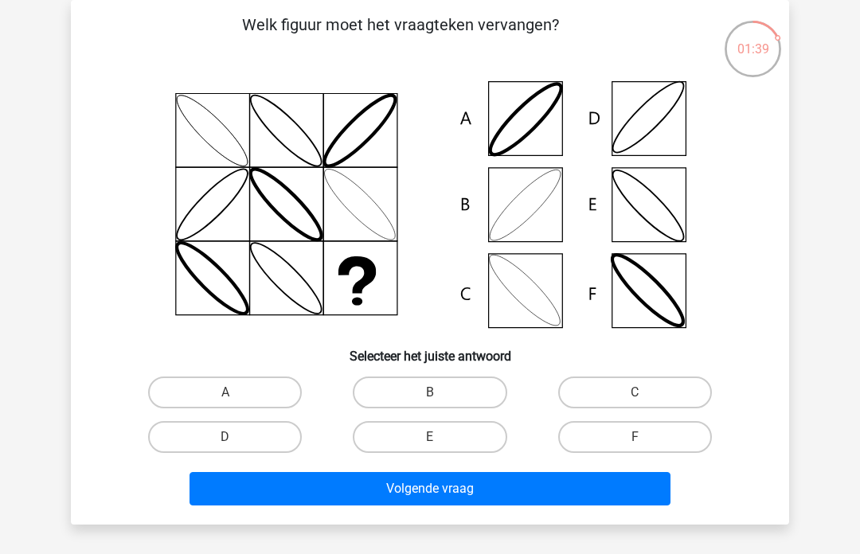
click at [216, 435] on label "D" at bounding box center [225, 437] width 154 height 32
click at [225, 437] on input "D" at bounding box center [230, 442] width 10 height 10
radio input "true"
click at [339, 498] on button "Volgende vraag" at bounding box center [430, 488] width 482 height 33
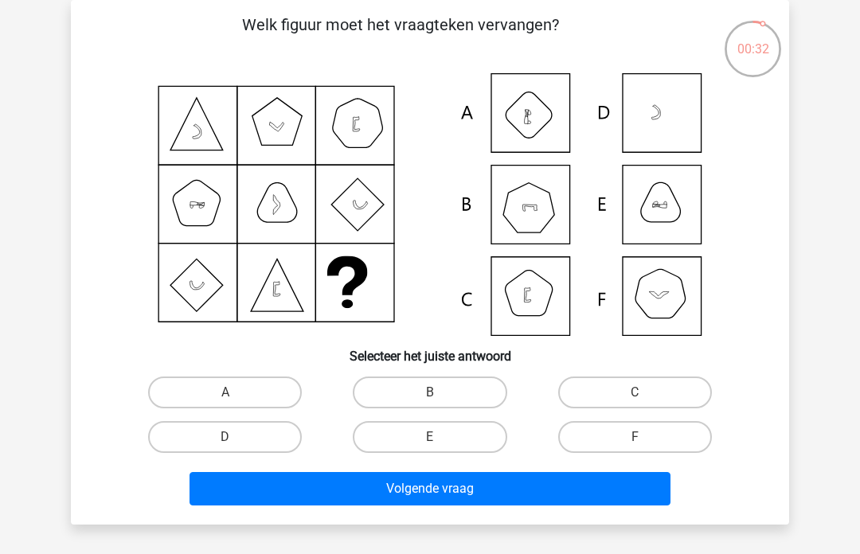
click at [399, 396] on label "B" at bounding box center [430, 393] width 154 height 32
click at [430, 396] on input "B" at bounding box center [435, 397] width 10 height 10
radio input "true"
click at [376, 489] on button "Volgende vraag" at bounding box center [430, 488] width 482 height 33
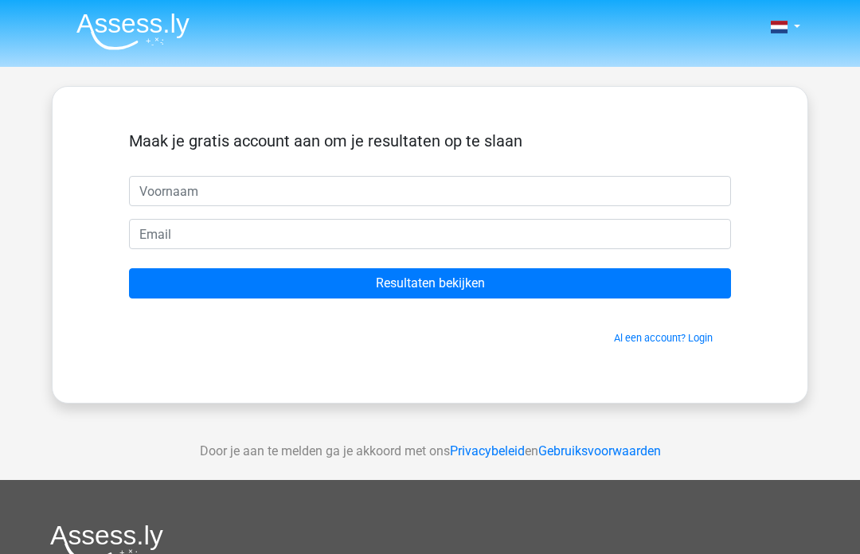
scroll to position [129, 0]
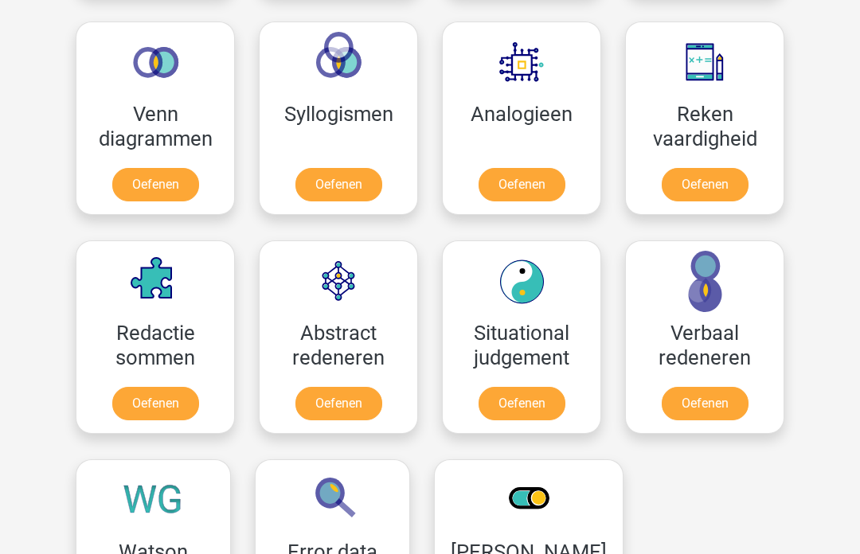
scroll to position [903, 0]
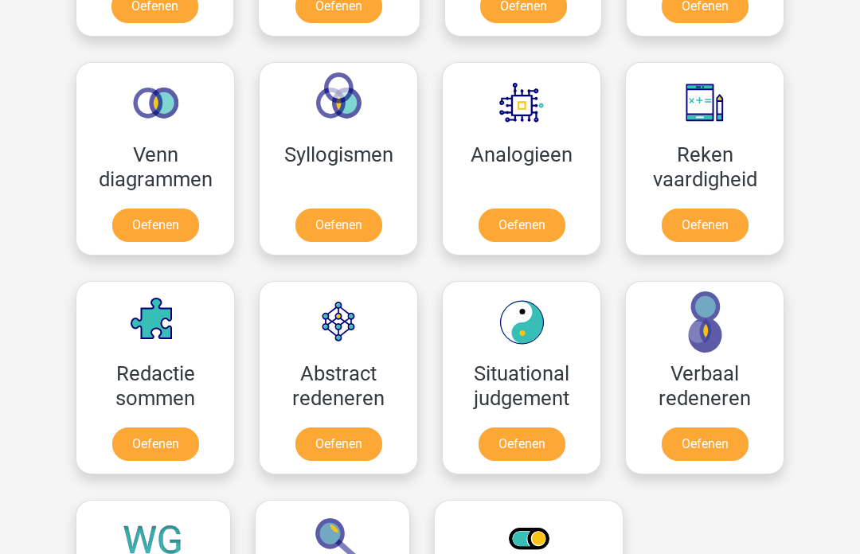
click at [151, 217] on link "Oefenen" at bounding box center [155, 225] width 87 height 33
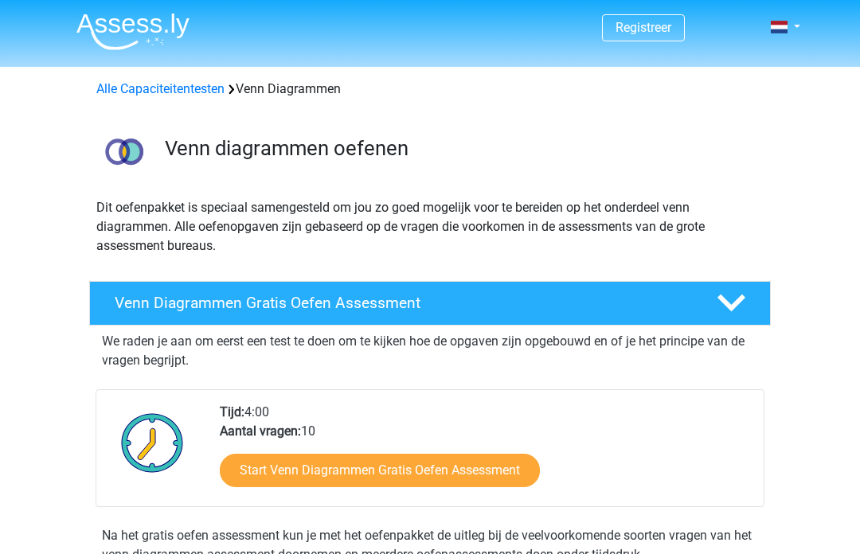
click at [255, 474] on link "Start Venn Diagrammen Gratis Oefen Assessment" at bounding box center [380, 470] width 320 height 33
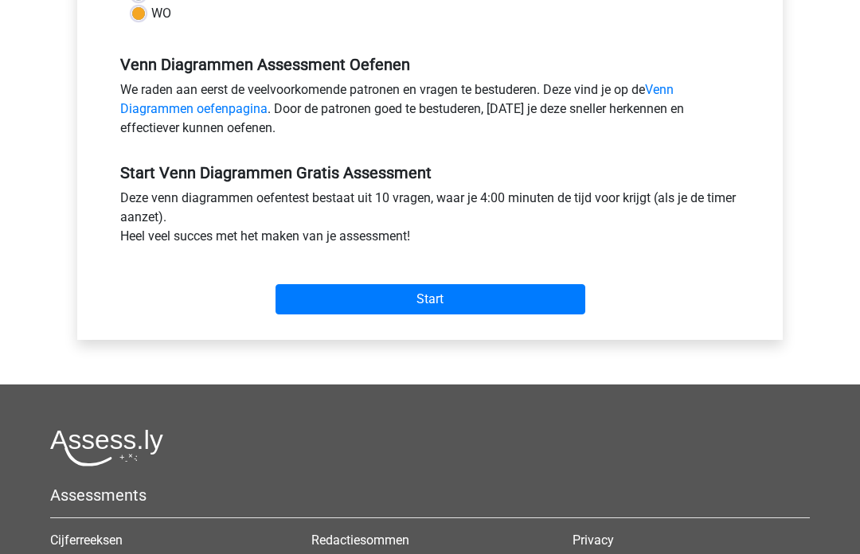
scroll to position [459, 0]
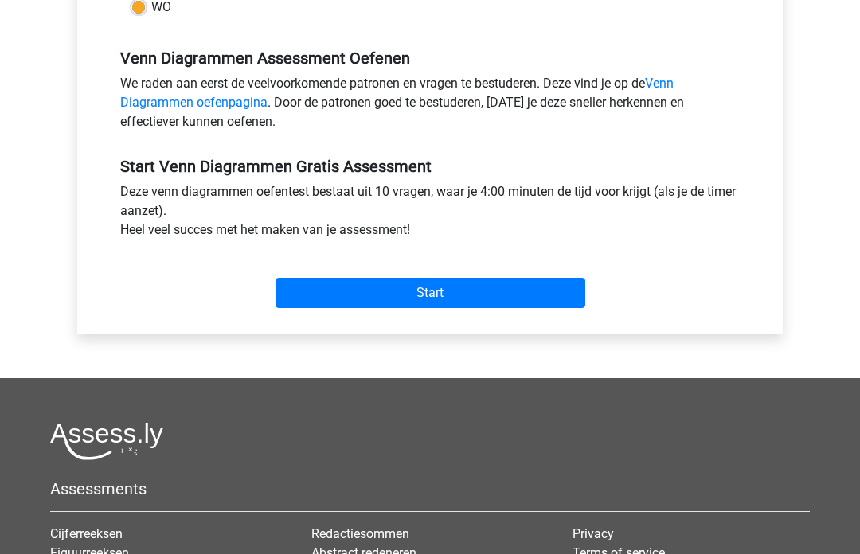
click at [400, 289] on input "Start" at bounding box center [430, 294] width 310 height 30
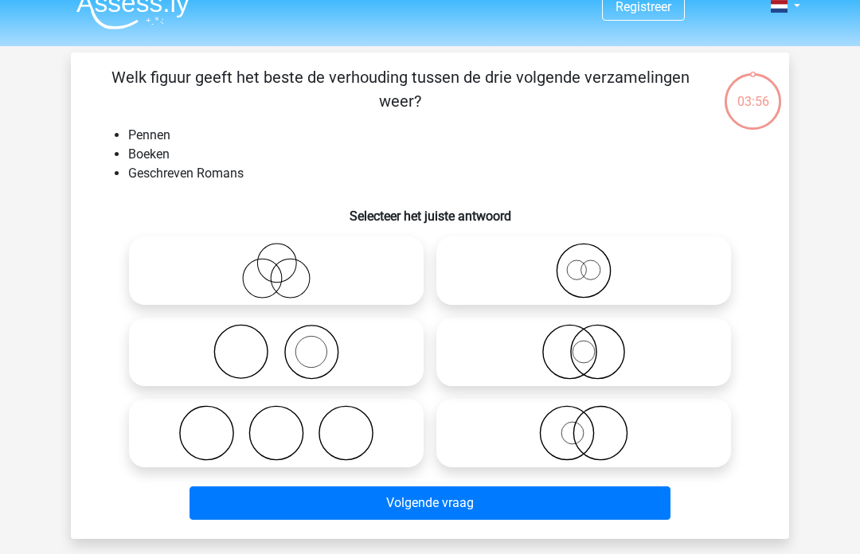
scroll to position [21, 0]
click at [244, 351] on icon at bounding box center [276, 352] width 282 height 56
click at [276, 344] on input "radio" at bounding box center [281, 339] width 10 height 10
radio input "true"
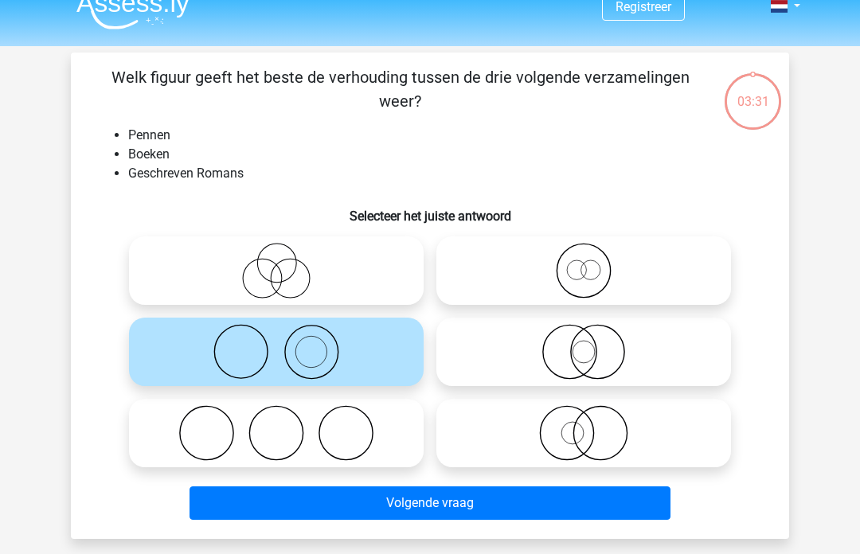
click at [322, 505] on button "Volgende vraag" at bounding box center [430, 502] width 482 height 33
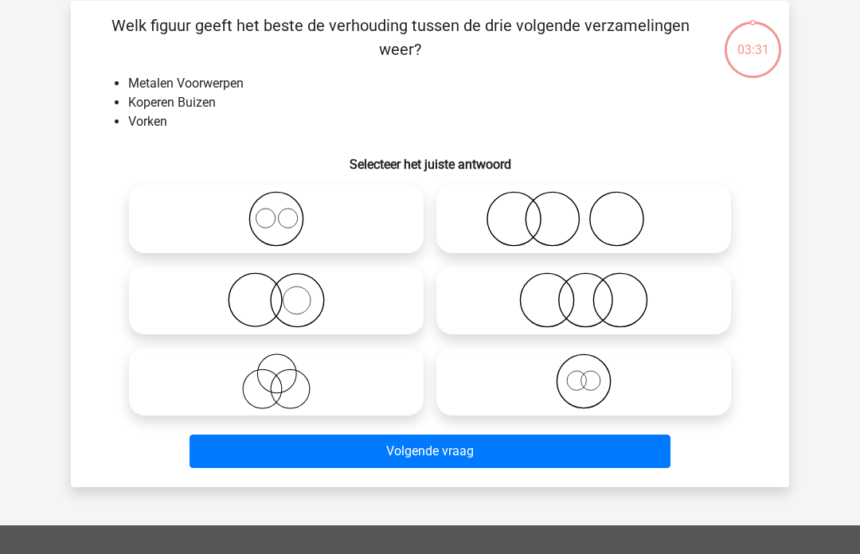
scroll to position [73, 0]
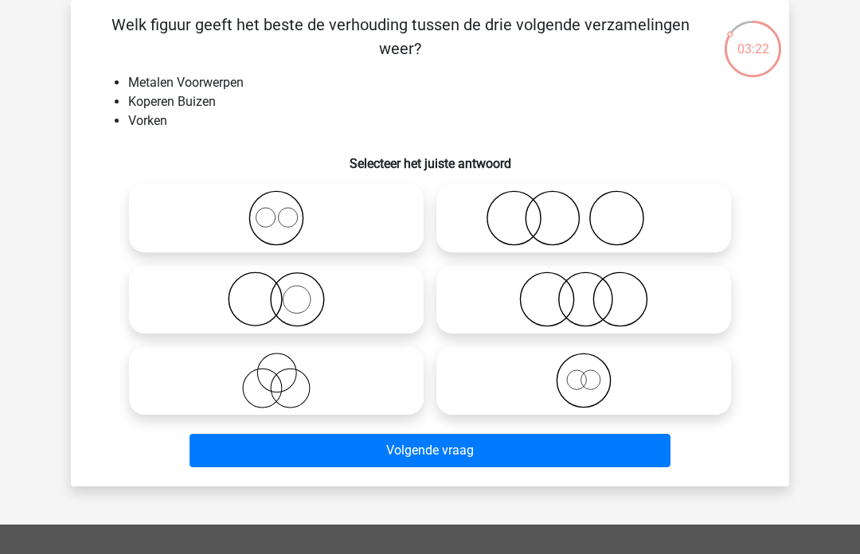
click at [269, 204] on icon at bounding box center [276, 218] width 282 height 56
click at [276, 204] on input "radio" at bounding box center [281, 205] width 10 height 10
radio input "true"
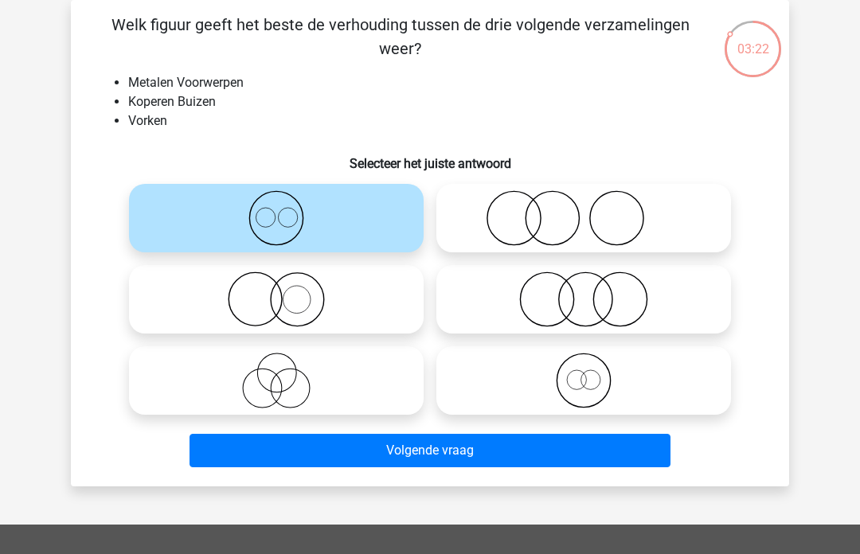
click at [304, 448] on button "Volgende vraag" at bounding box center [430, 450] width 482 height 33
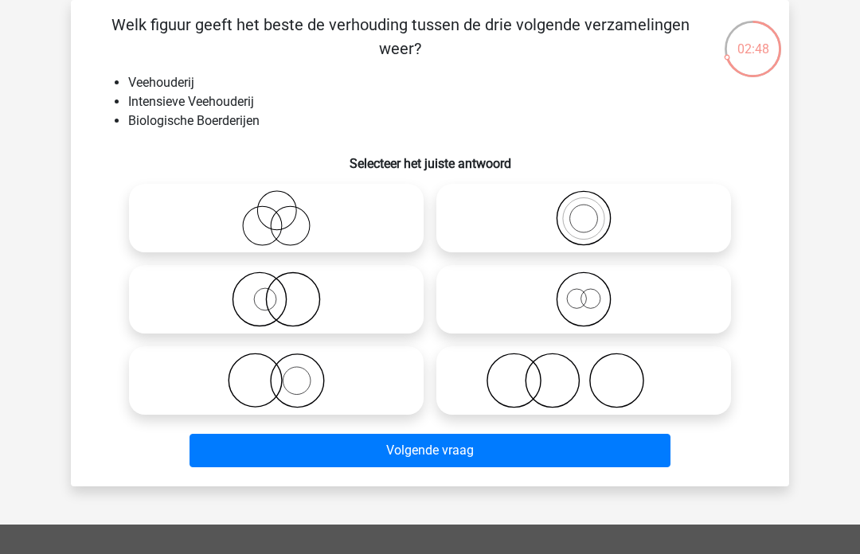
click at [586, 305] on icon at bounding box center [584, 299] width 282 height 56
click at [586, 291] on input "radio" at bounding box center [588, 286] width 10 height 10
radio input "true"
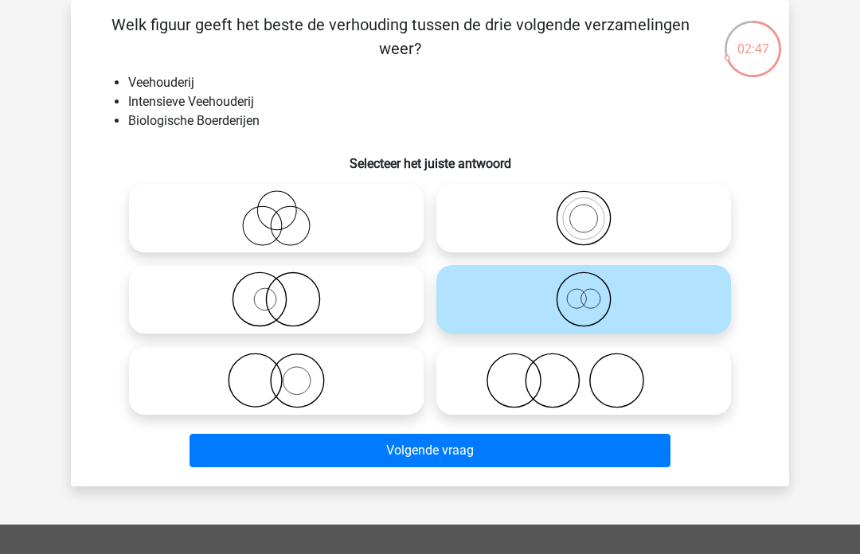
click at [252, 458] on button "Volgende vraag" at bounding box center [430, 450] width 482 height 33
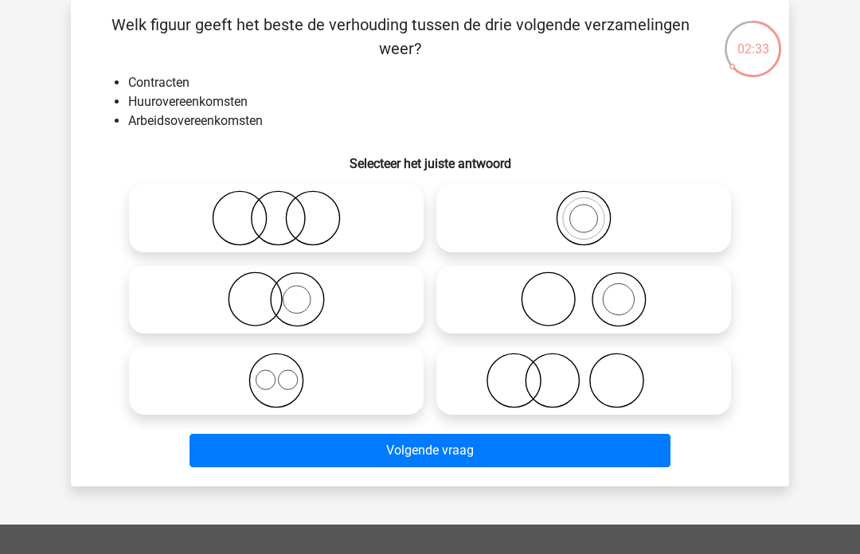
click at [259, 385] on icon at bounding box center [276, 381] width 282 height 56
click at [276, 373] on input "radio" at bounding box center [281, 367] width 10 height 10
radio input "true"
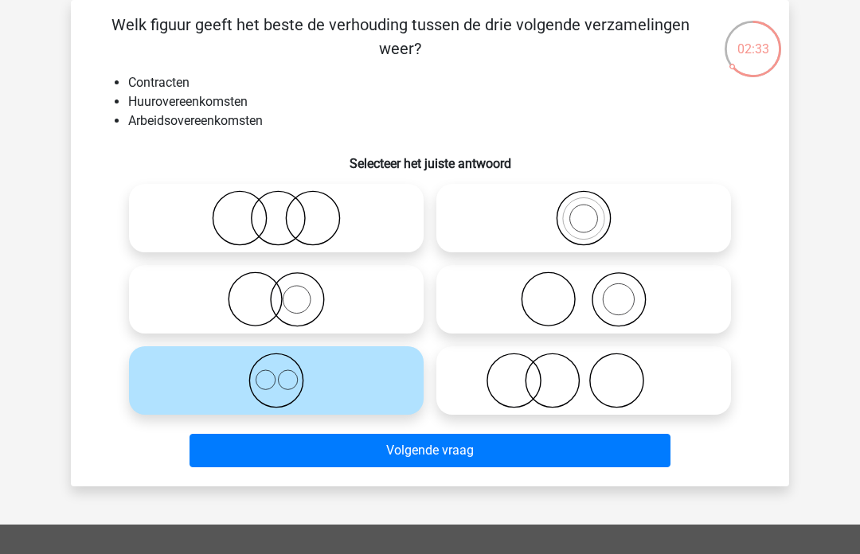
click at [254, 459] on button "Volgende vraag" at bounding box center [430, 450] width 482 height 33
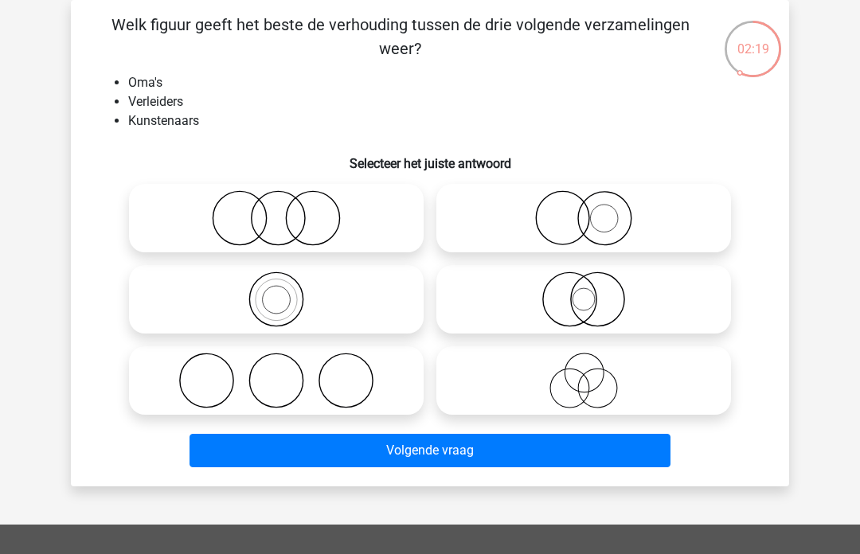
click at [606, 369] on icon at bounding box center [584, 381] width 282 height 56
click at [594, 369] on input "radio" at bounding box center [588, 367] width 10 height 10
radio input "true"
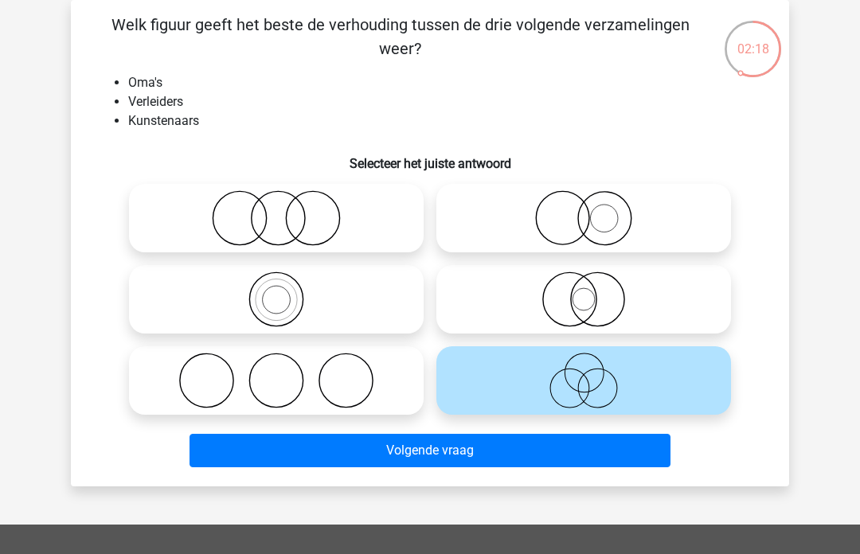
click at [246, 452] on button "Volgende vraag" at bounding box center [430, 450] width 482 height 33
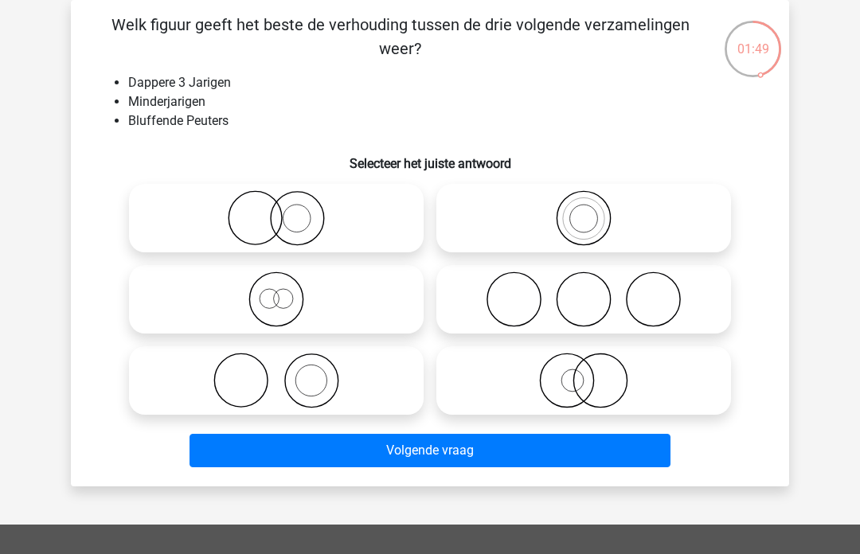
click at [275, 299] on icon at bounding box center [276, 299] width 282 height 56
click at [276, 291] on input "radio" at bounding box center [281, 286] width 10 height 10
radio input "true"
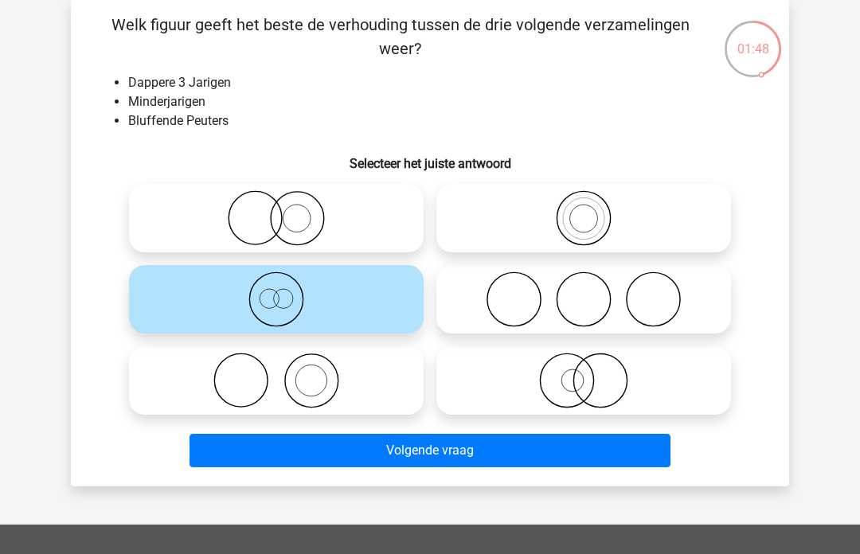
click at [264, 455] on button "Volgende vraag" at bounding box center [430, 450] width 482 height 33
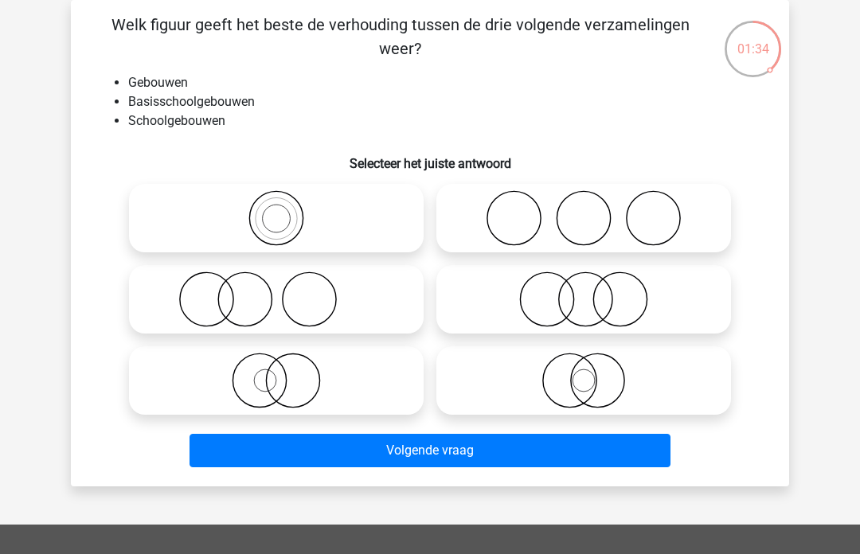
click at [273, 230] on icon at bounding box center [276, 218] width 282 height 56
click at [276, 210] on input "radio" at bounding box center [281, 205] width 10 height 10
radio input "true"
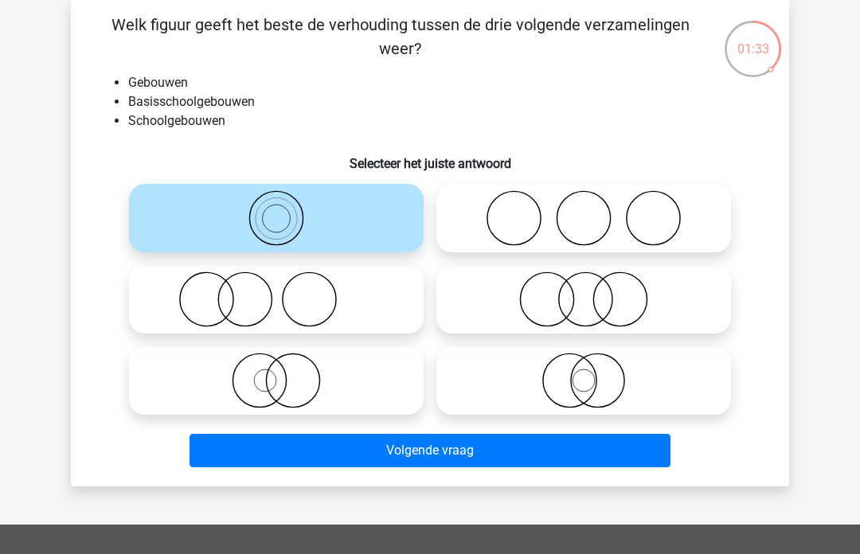
click at [293, 448] on button "Volgende vraag" at bounding box center [430, 450] width 482 height 33
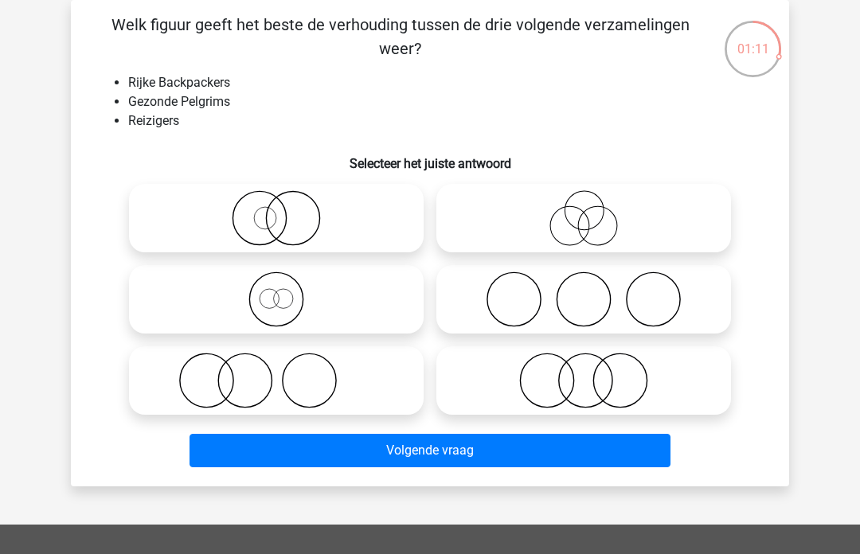
click at [250, 306] on circle at bounding box center [275, 299] width 53 height 53
click at [276, 291] on input "radio" at bounding box center [281, 286] width 10 height 10
radio input "true"
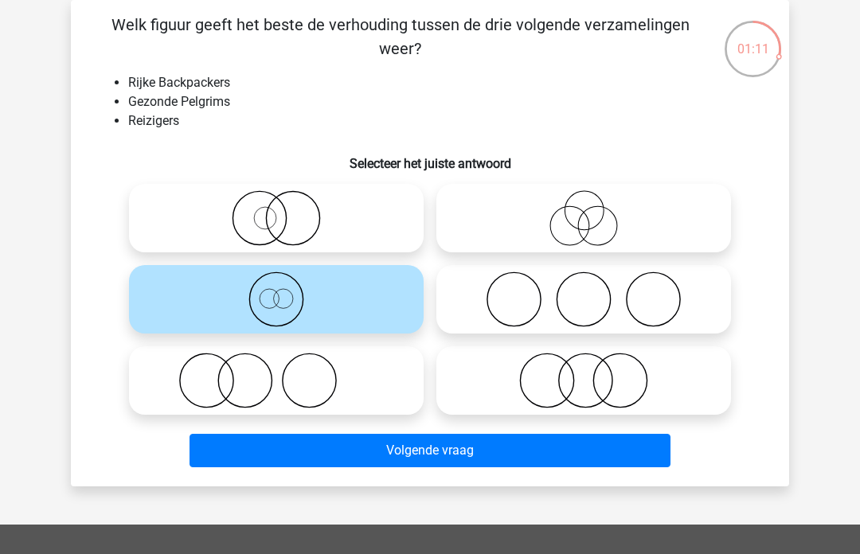
click at [262, 457] on button "Volgende vraag" at bounding box center [430, 450] width 482 height 33
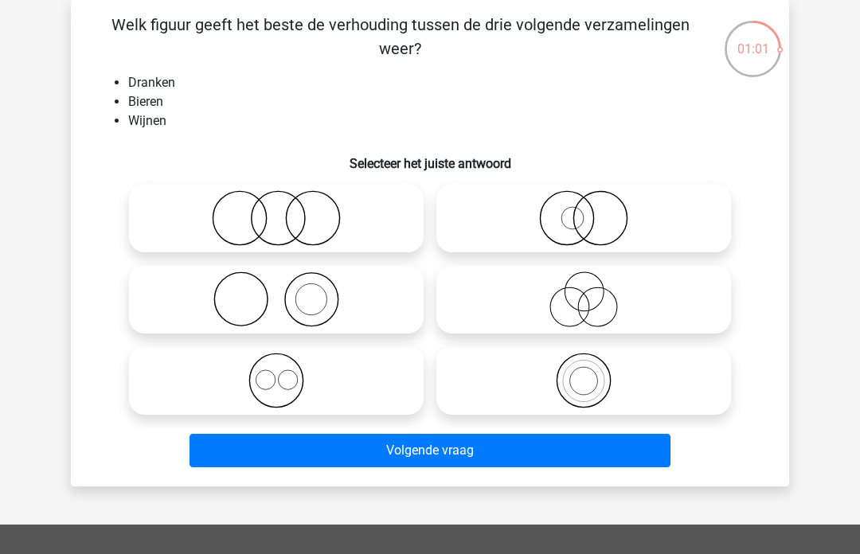
click at [213, 379] on icon at bounding box center [276, 381] width 282 height 56
click at [276, 373] on input "radio" at bounding box center [281, 367] width 10 height 10
radio input "true"
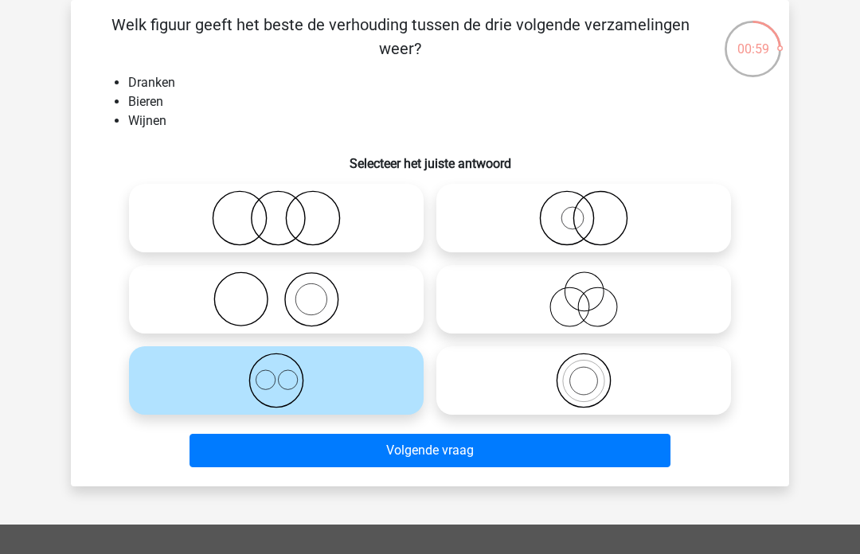
click at [260, 459] on button "Volgende vraag" at bounding box center [430, 450] width 482 height 33
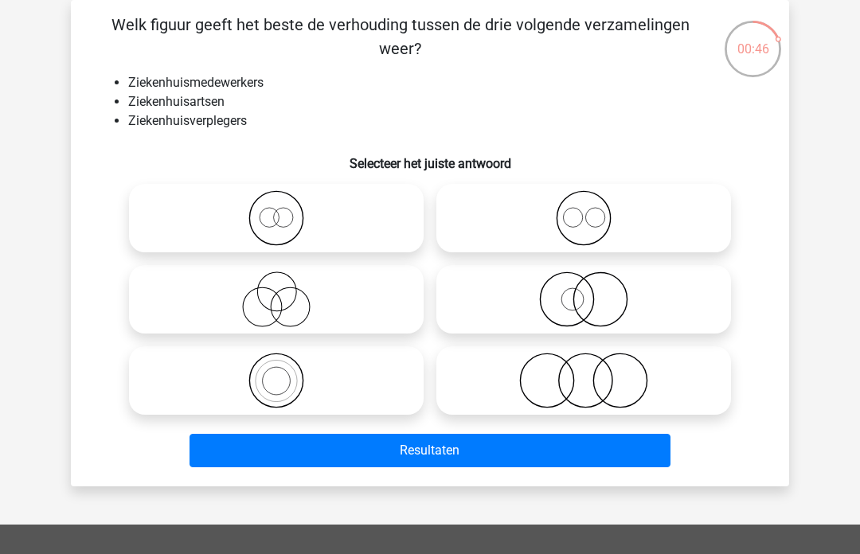
click at [665, 225] on icon at bounding box center [584, 218] width 282 height 56
click at [594, 210] on input "radio" at bounding box center [588, 205] width 10 height 10
radio input "true"
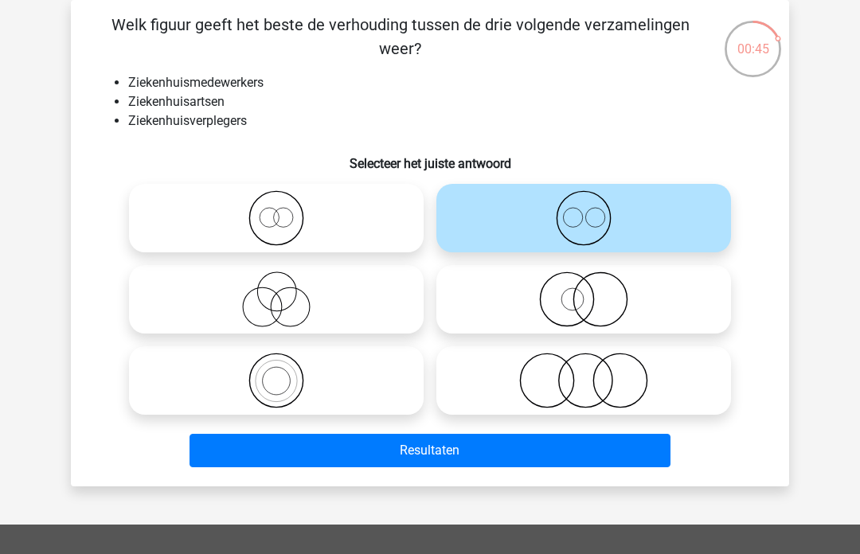
click at [245, 455] on button "Resultaten" at bounding box center [430, 450] width 482 height 33
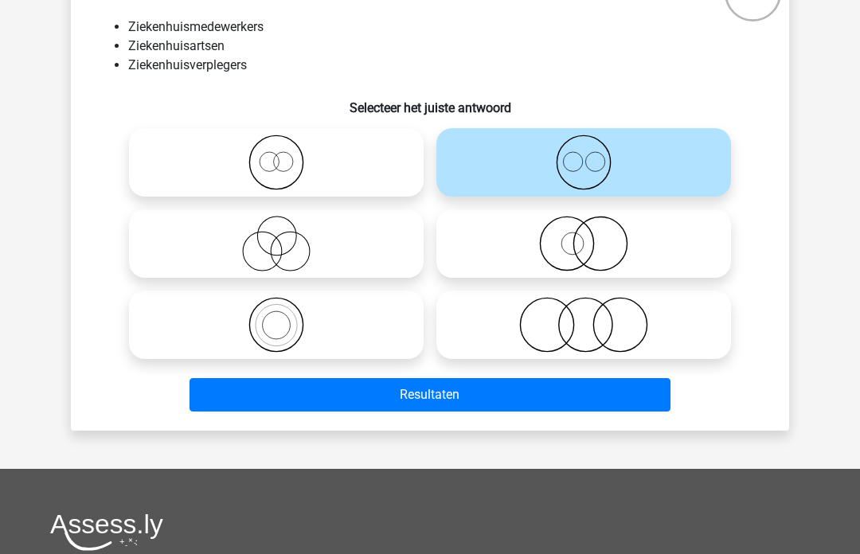
scroll to position [129, 0]
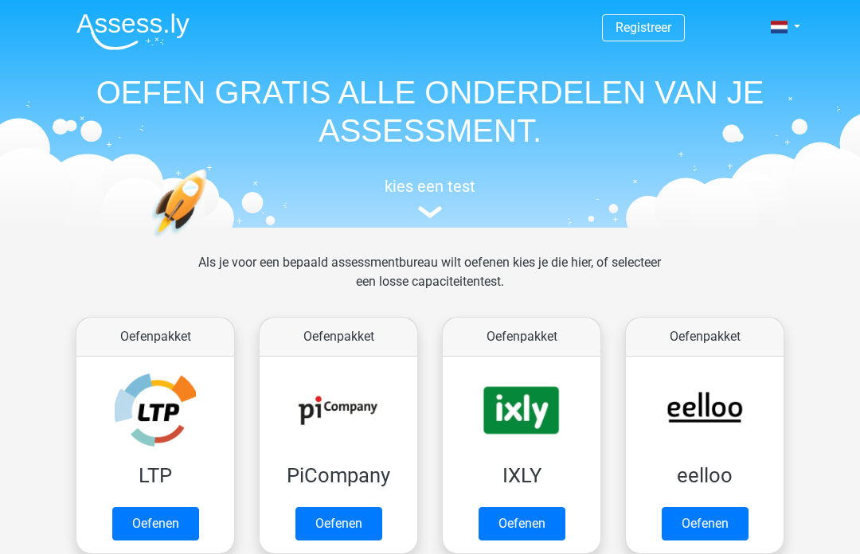
scroll to position [903, 0]
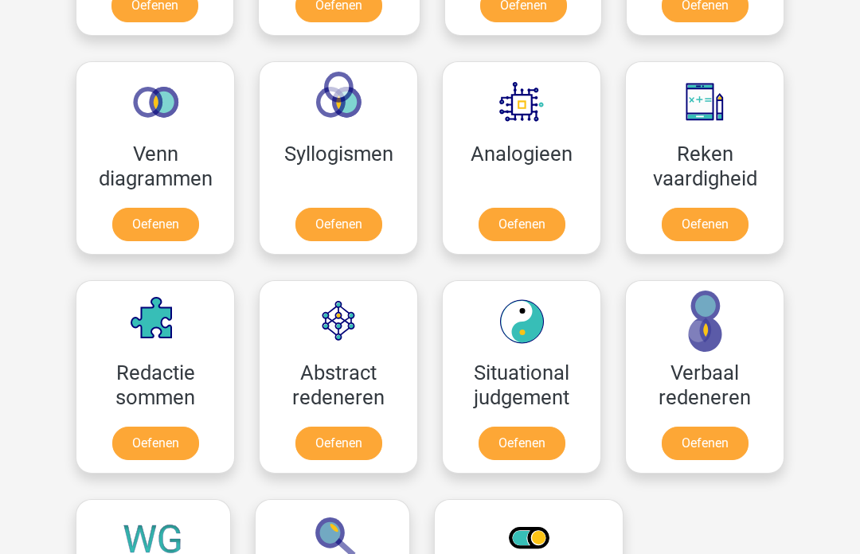
click at [326, 224] on link "Oefenen" at bounding box center [338, 225] width 87 height 33
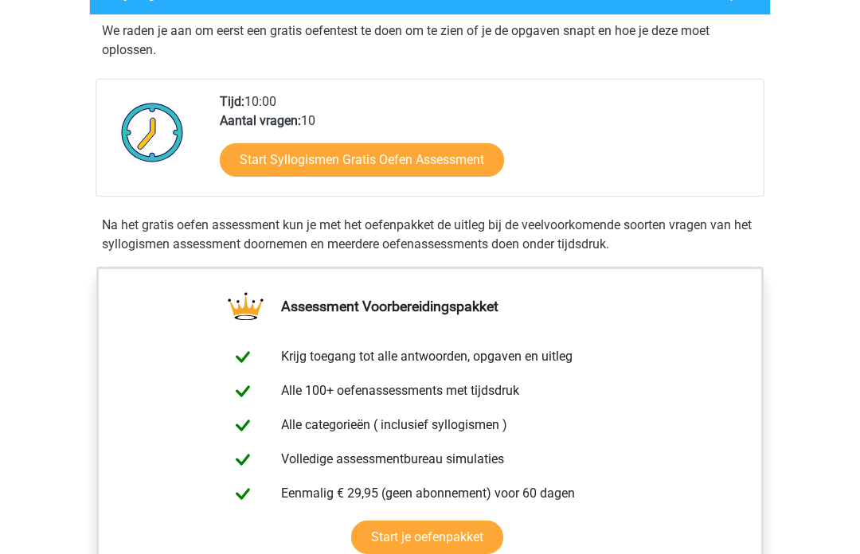
scroll to position [283, 0]
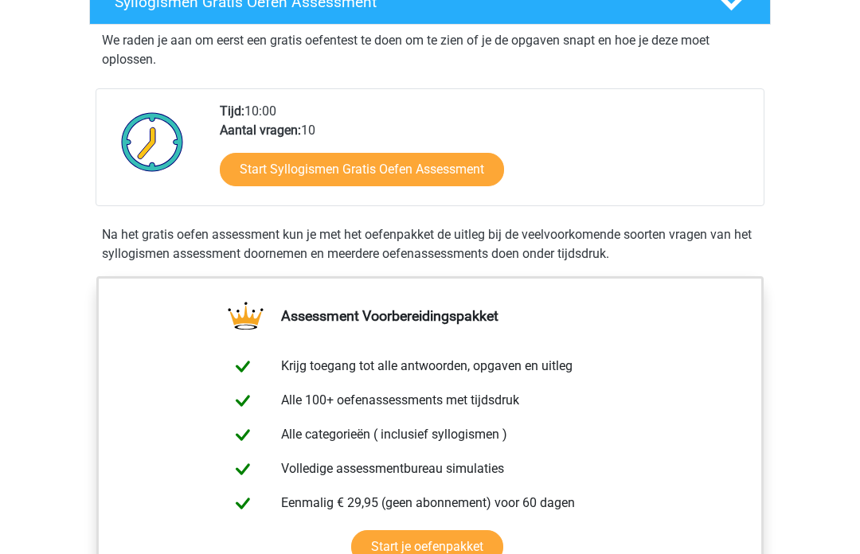
click at [298, 170] on link "Start Syllogismen Gratis Oefen Assessment" at bounding box center [362, 169] width 284 height 33
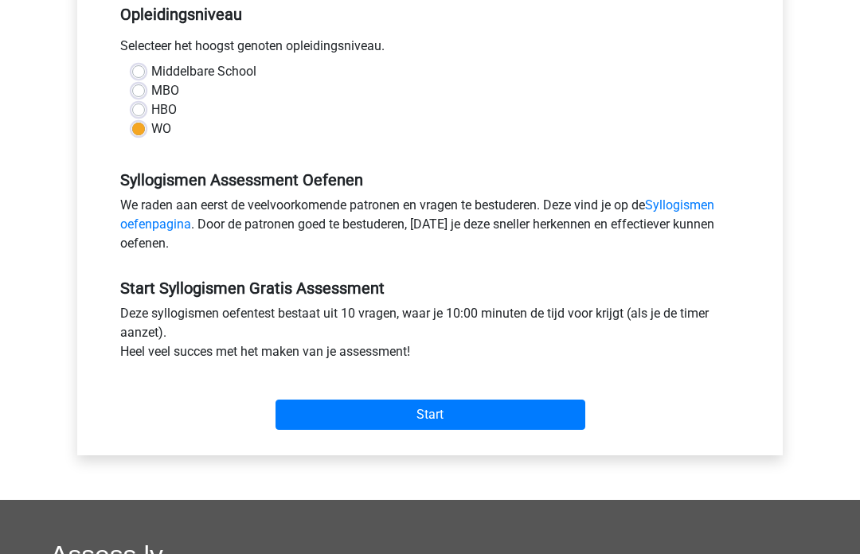
scroll to position [355, 0]
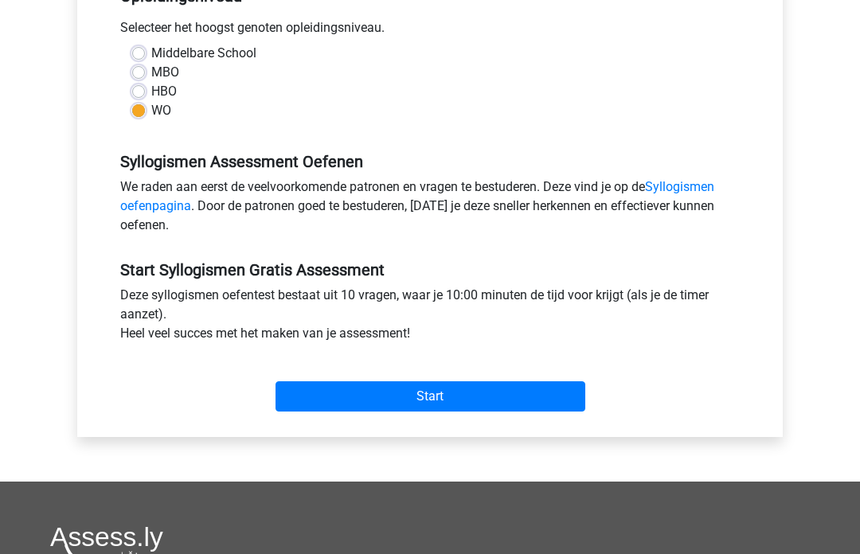
click at [362, 406] on input "Start" at bounding box center [430, 397] width 310 height 30
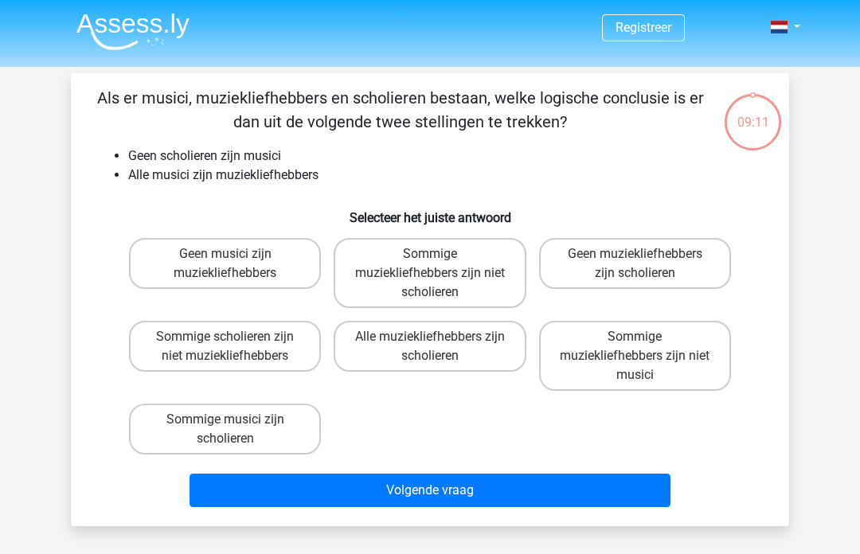
click at [677, 267] on label "Geen muziekliefhebbers zijn scholieren" at bounding box center [635, 263] width 192 height 51
click at [645, 264] on input "Geen muziekliefhebbers zijn scholieren" at bounding box center [639, 259] width 10 height 10
radio input "true"
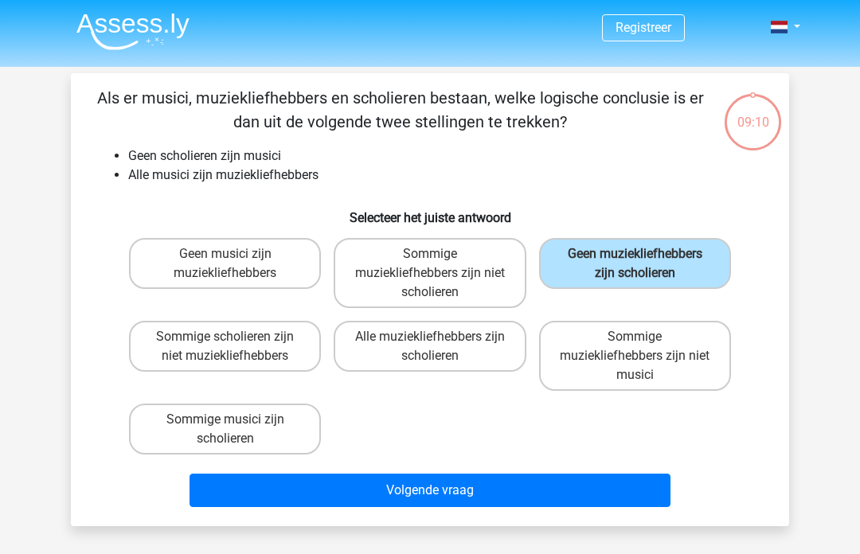
click at [273, 496] on button "Volgende vraag" at bounding box center [430, 490] width 482 height 33
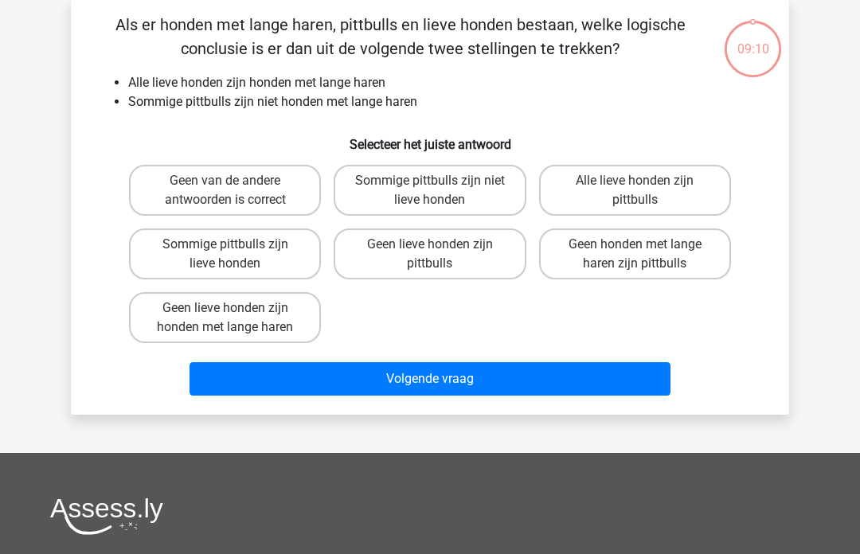
scroll to position [73, 0]
click at [163, 257] on label "Sommige pittbulls zijn lieve honden" at bounding box center [225, 253] width 192 height 51
click at [225, 255] on input "Sommige pittbulls zijn lieve honden" at bounding box center [230, 249] width 10 height 10
radio input "true"
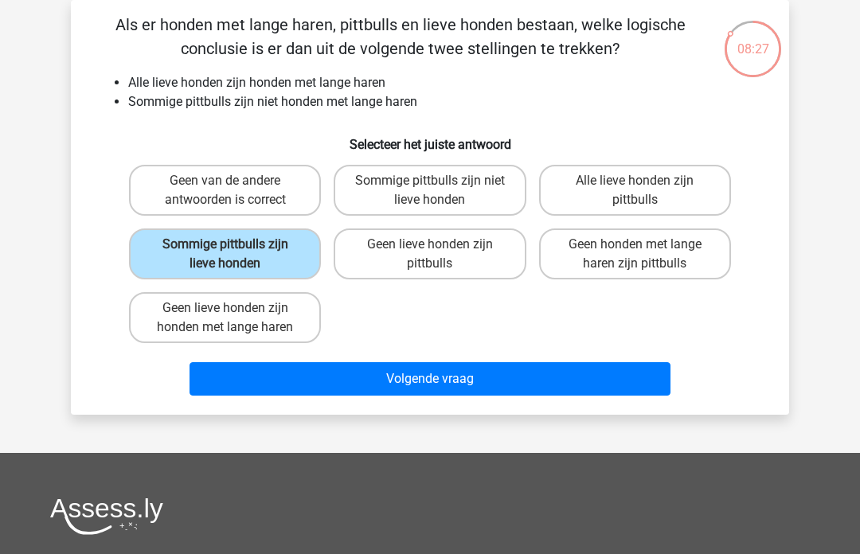
click at [275, 386] on button "Volgende vraag" at bounding box center [430, 378] width 482 height 33
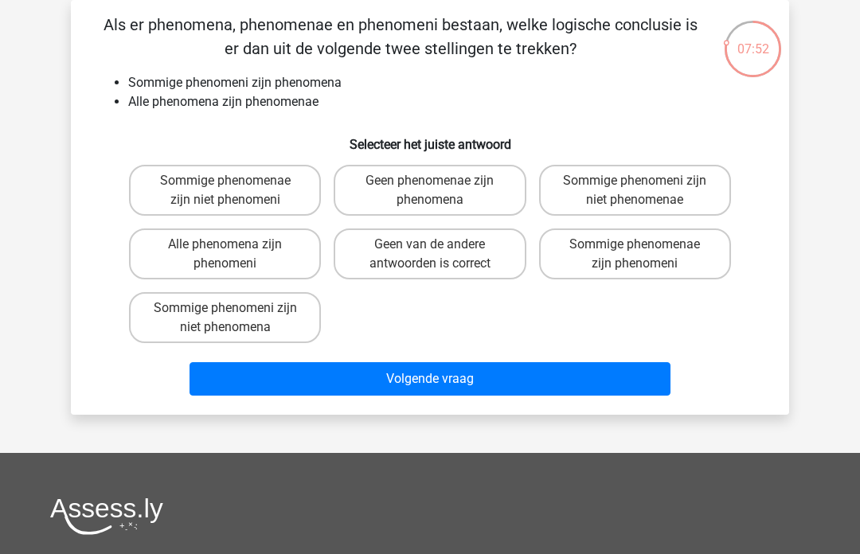
click at [179, 312] on label "Sommige phenomeni zijn niet phenomena" at bounding box center [225, 317] width 192 height 51
click at [225, 312] on input "Sommige phenomeni zijn niet phenomena" at bounding box center [230, 313] width 10 height 10
radio input "true"
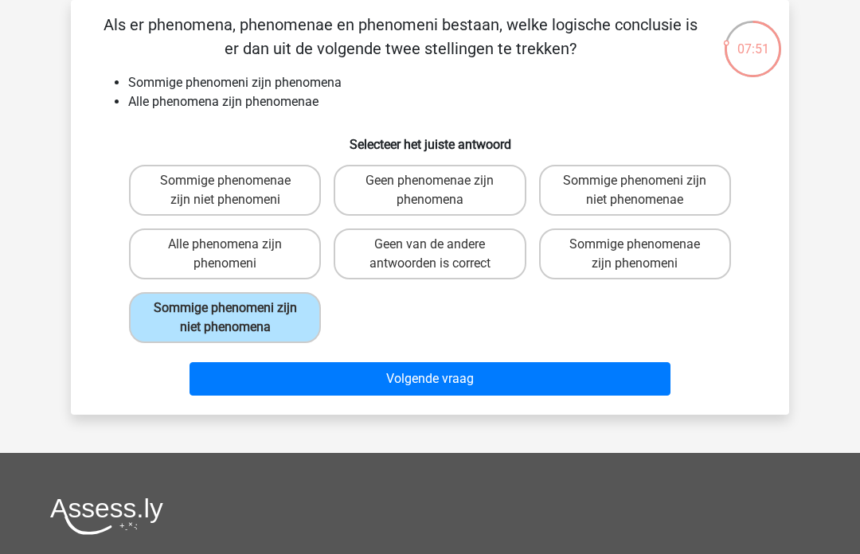
click at [264, 381] on button "Volgende vraag" at bounding box center [430, 378] width 482 height 33
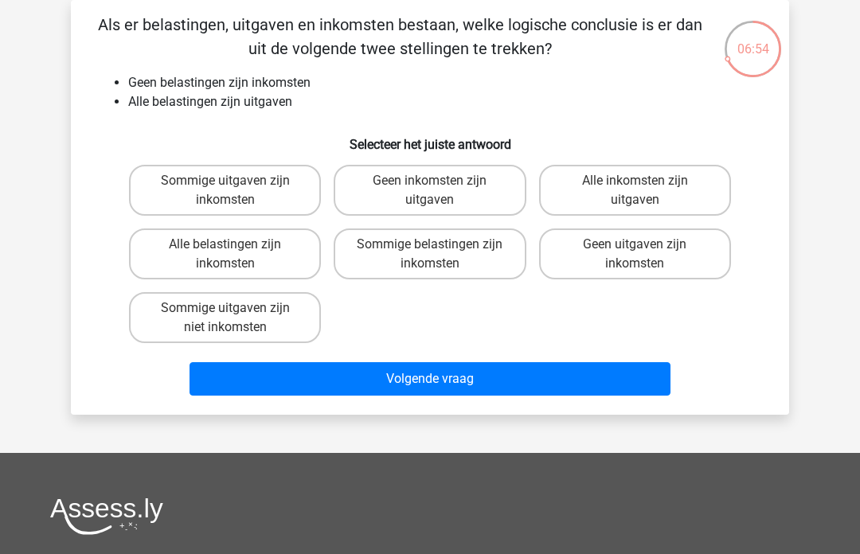
click at [389, 186] on label "Geen inkomsten zijn uitgaven" at bounding box center [430, 190] width 192 height 51
click at [430, 186] on input "Geen inkomsten zijn uitgaven" at bounding box center [435, 186] width 10 height 10
radio input "true"
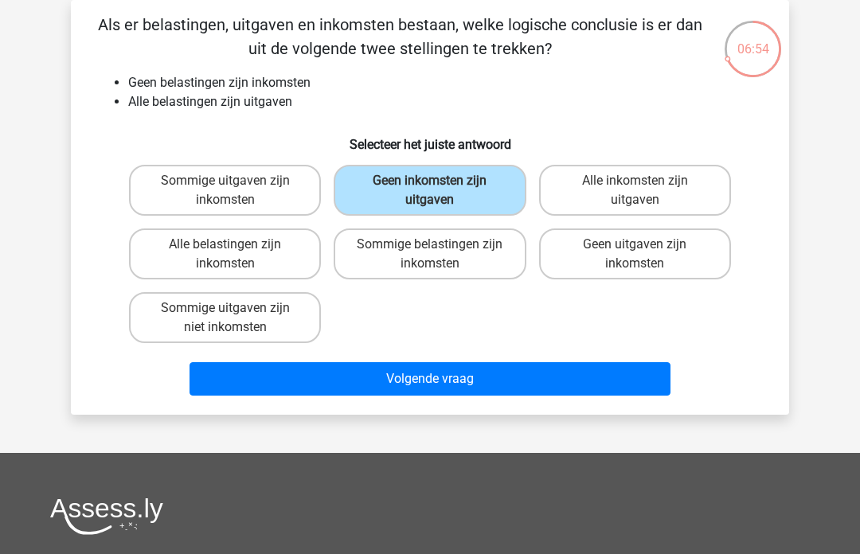
click at [320, 380] on button "Volgende vraag" at bounding box center [430, 378] width 482 height 33
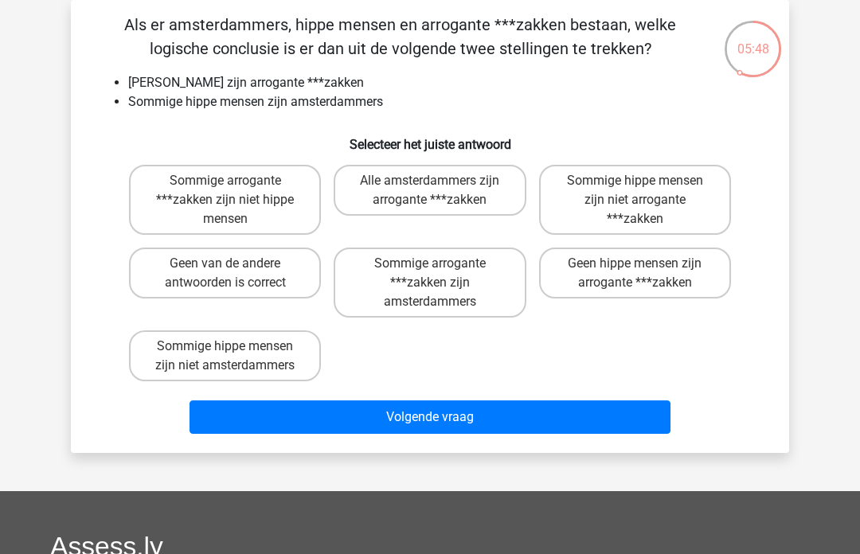
click at [180, 361] on label "Sommige hippe mensen zijn niet amsterdammers" at bounding box center [225, 355] width 192 height 51
click at [225, 357] on input "Sommige hippe mensen zijn niet amsterdammers" at bounding box center [230, 351] width 10 height 10
radio input "true"
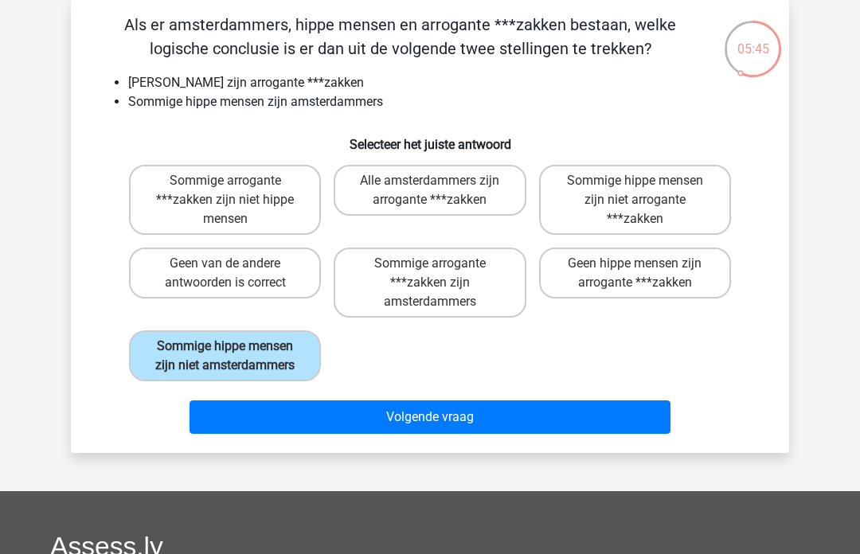
click at [349, 419] on button "Volgende vraag" at bounding box center [430, 416] width 482 height 33
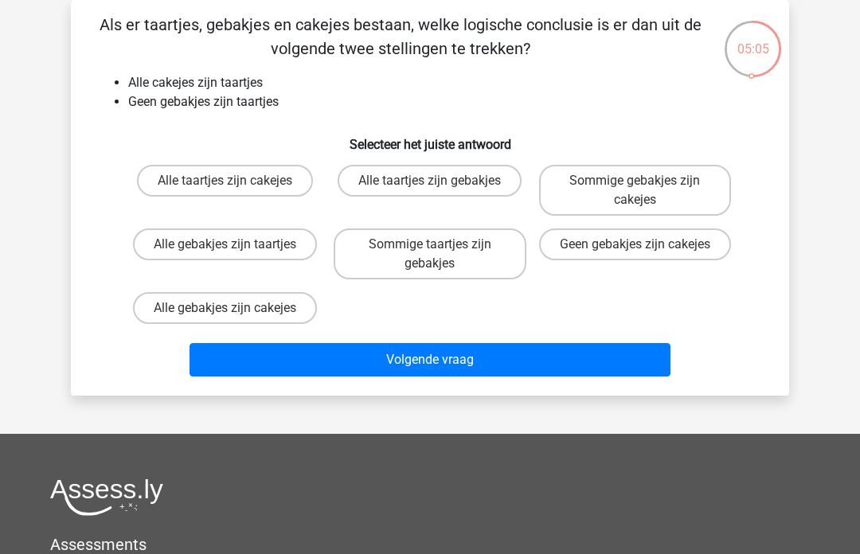
click at [859, 232] on html "Registreer Nederlands English" at bounding box center [430, 390] width 860 height 927
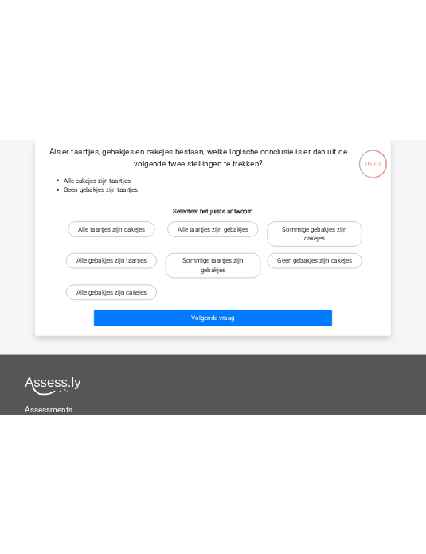
scroll to position [0, 0]
